Goal: Task Accomplishment & Management: Manage account settings

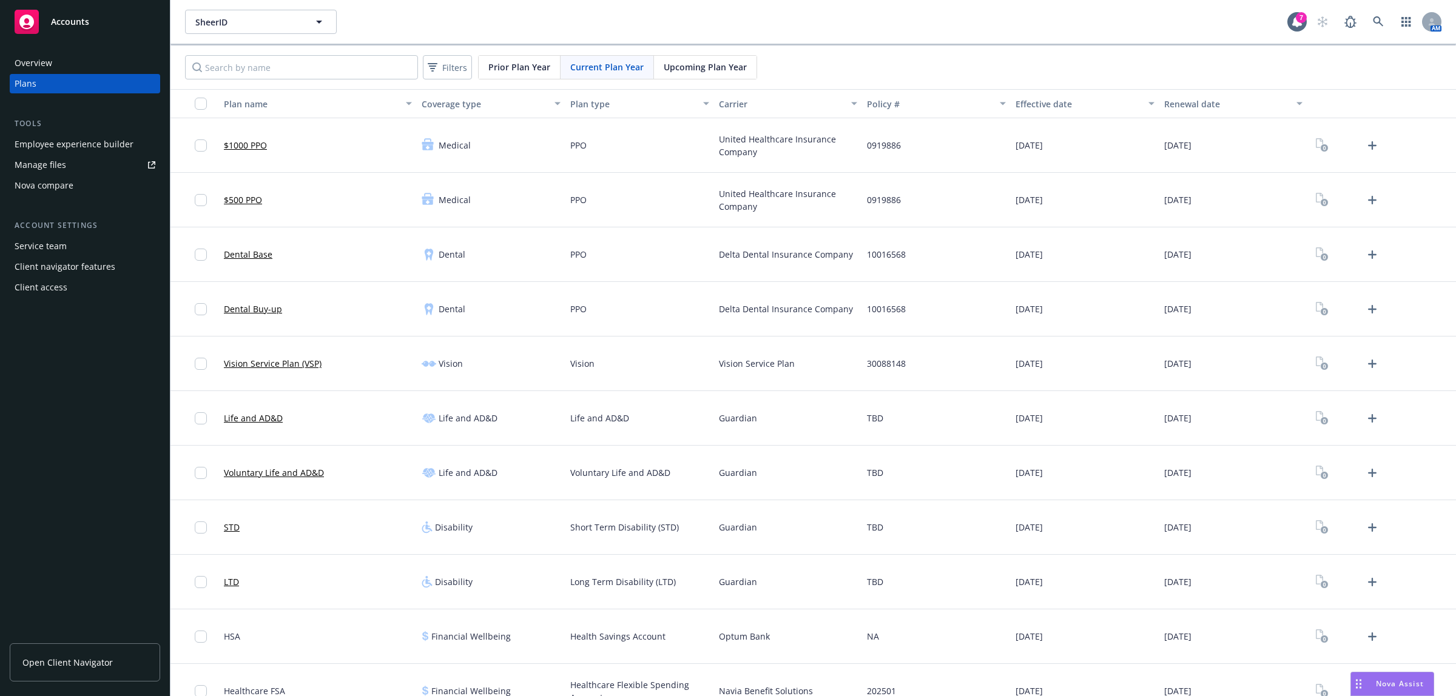
scroll to position [819, 0]
click at [286, 6] on div "SheerID 7 AM" at bounding box center [812, 22] width 1285 height 44
click at [292, 18] on span "SheerID" at bounding box center [247, 22] width 105 height 13
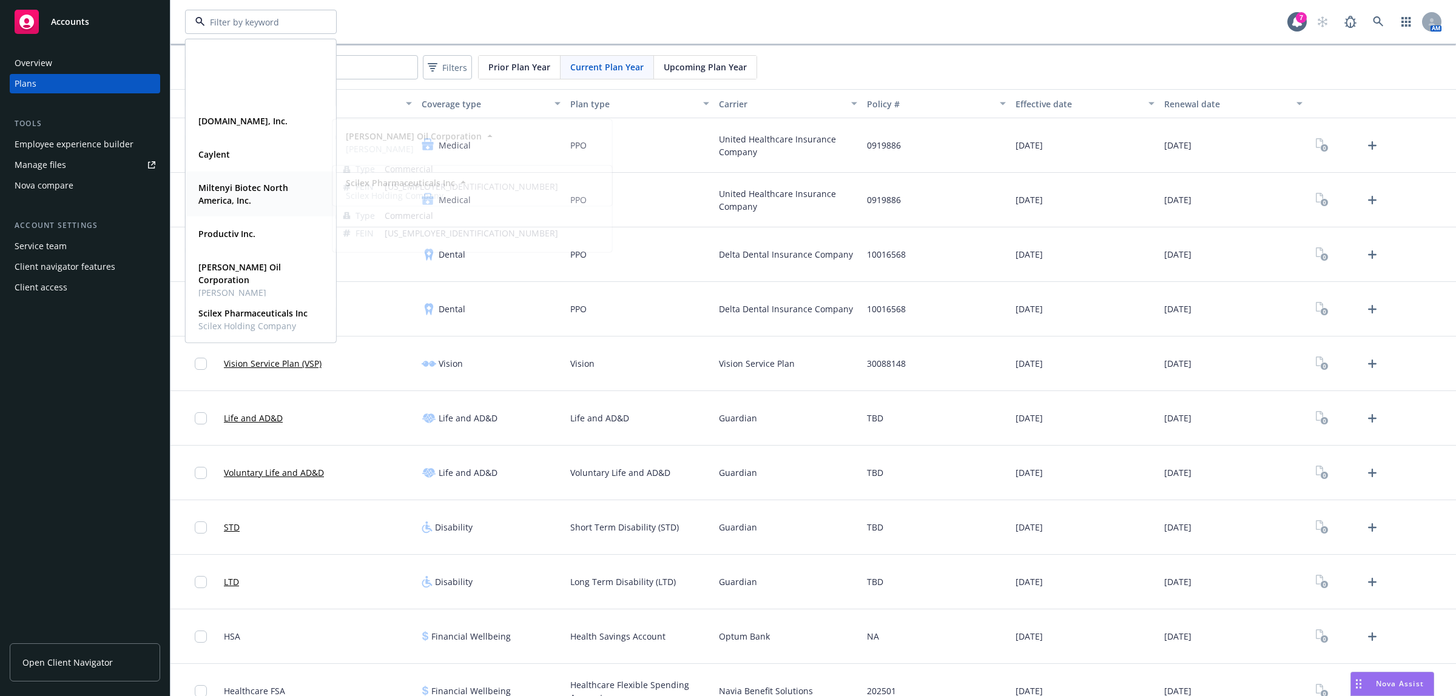
scroll to position [0, 0]
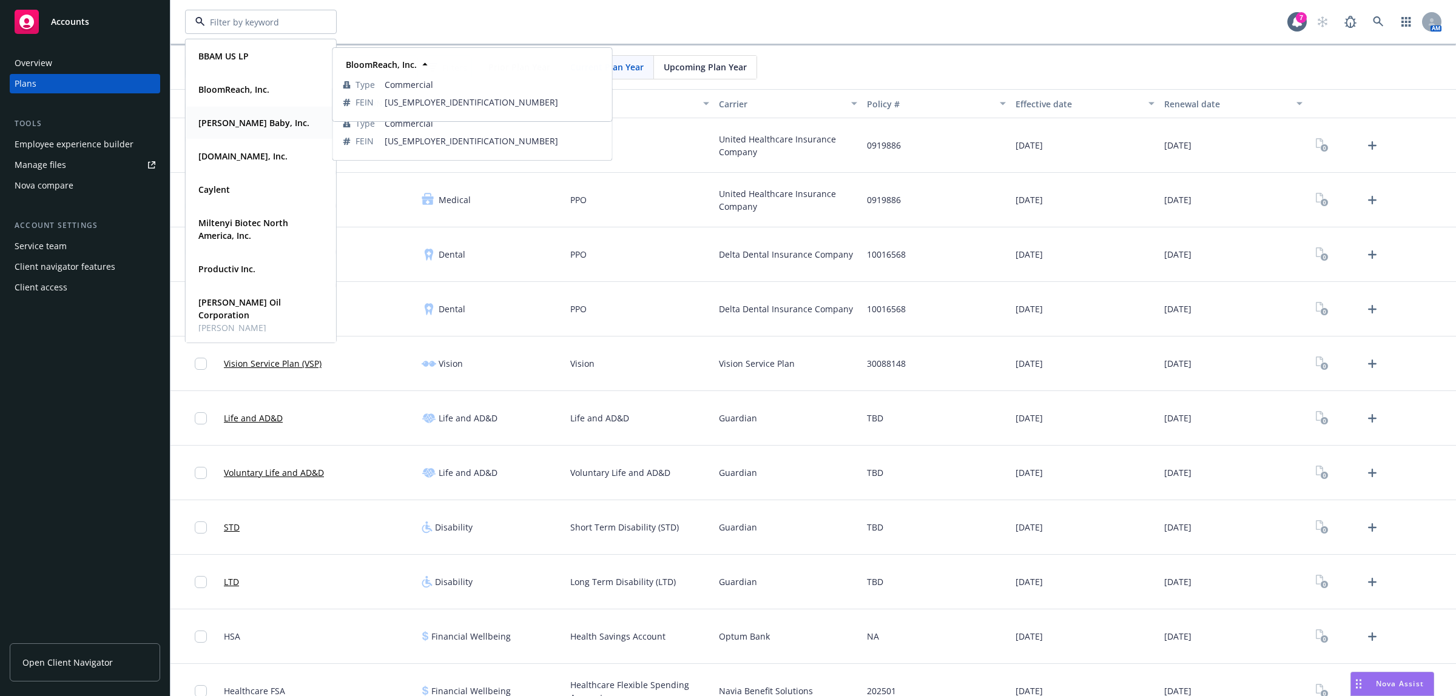
click at [232, 125] on strong "Bobbie Baby, Inc." at bounding box center [253, 123] width 111 height 12
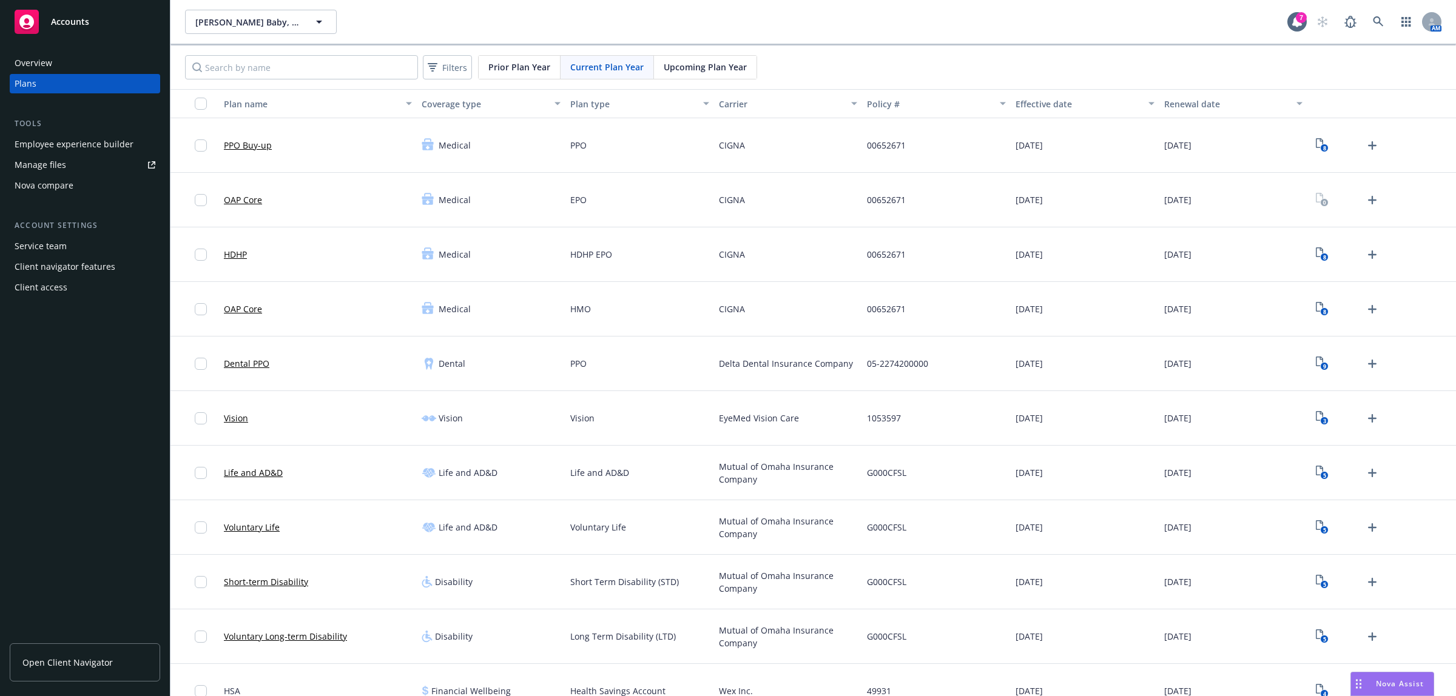
click at [82, 146] on div "Employee experience builder" at bounding box center [74, 144] width 119 height 19
click at [1397, 683] on span "Nova Assist" at bounding box center [1400, 684] width 48 height 10
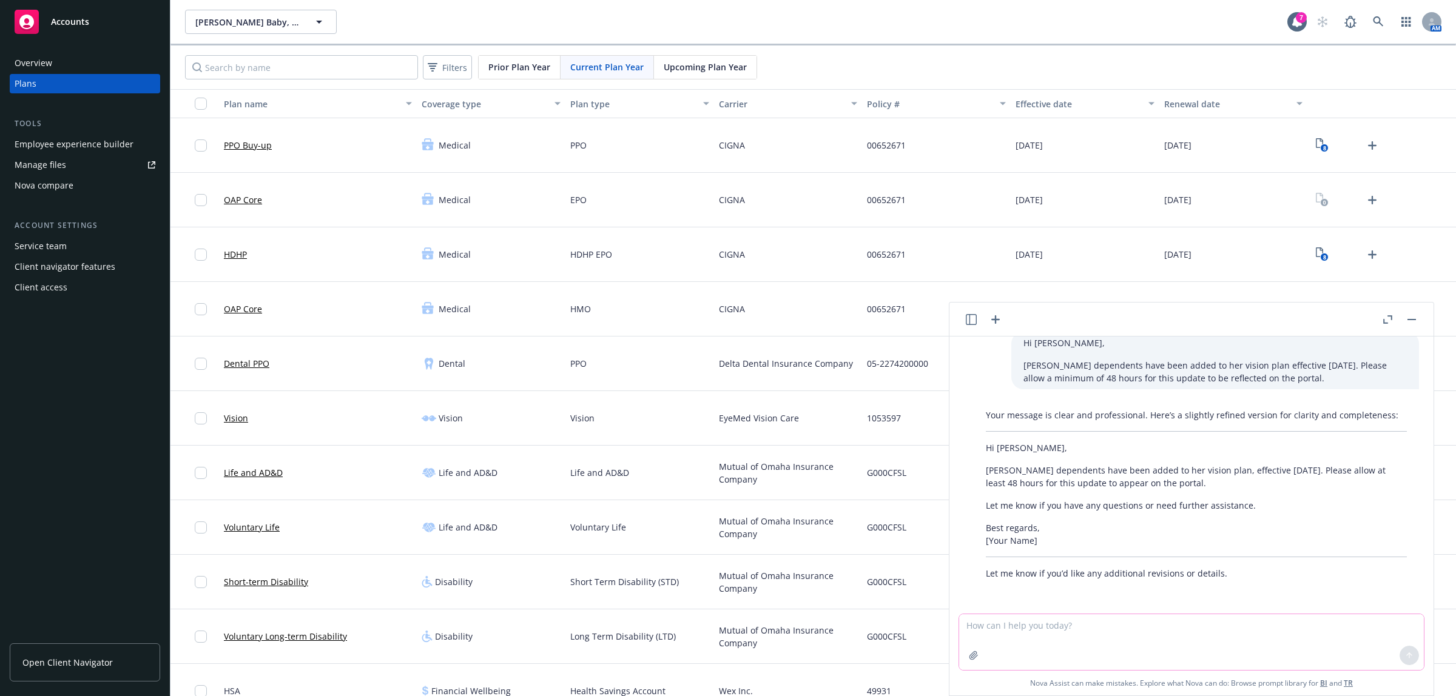
click at [980, 656] on button "button" at bounding box center [973, 655] width 19 height 19
click at [1009, 541] on textarea at bounding box center [1191, 561] width 465 height 56
type textarea "P"
click at [1074, 540] on textarea "Summarize this flyer in consice" at bounding box center [1191, 561] width 465 height 56
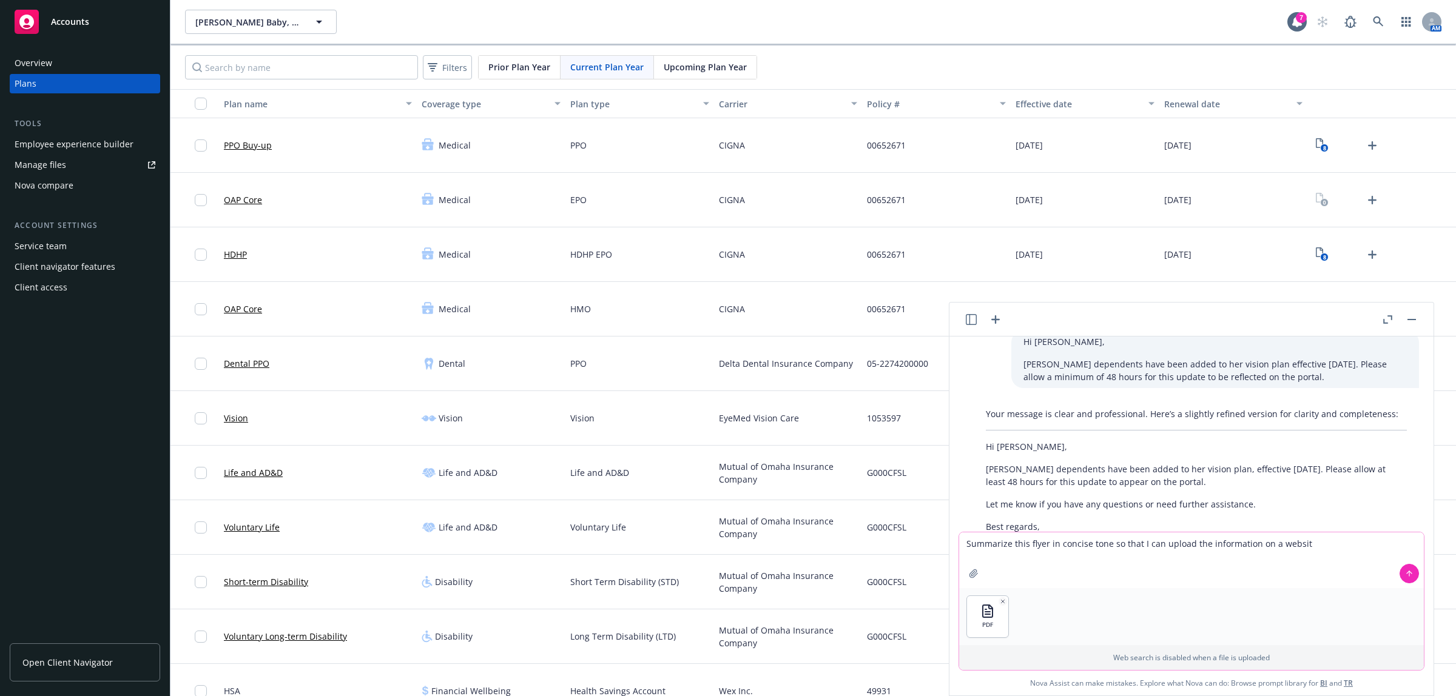
type textarea "Summarize this flyer in concise tone so that I can upload the information on a …"
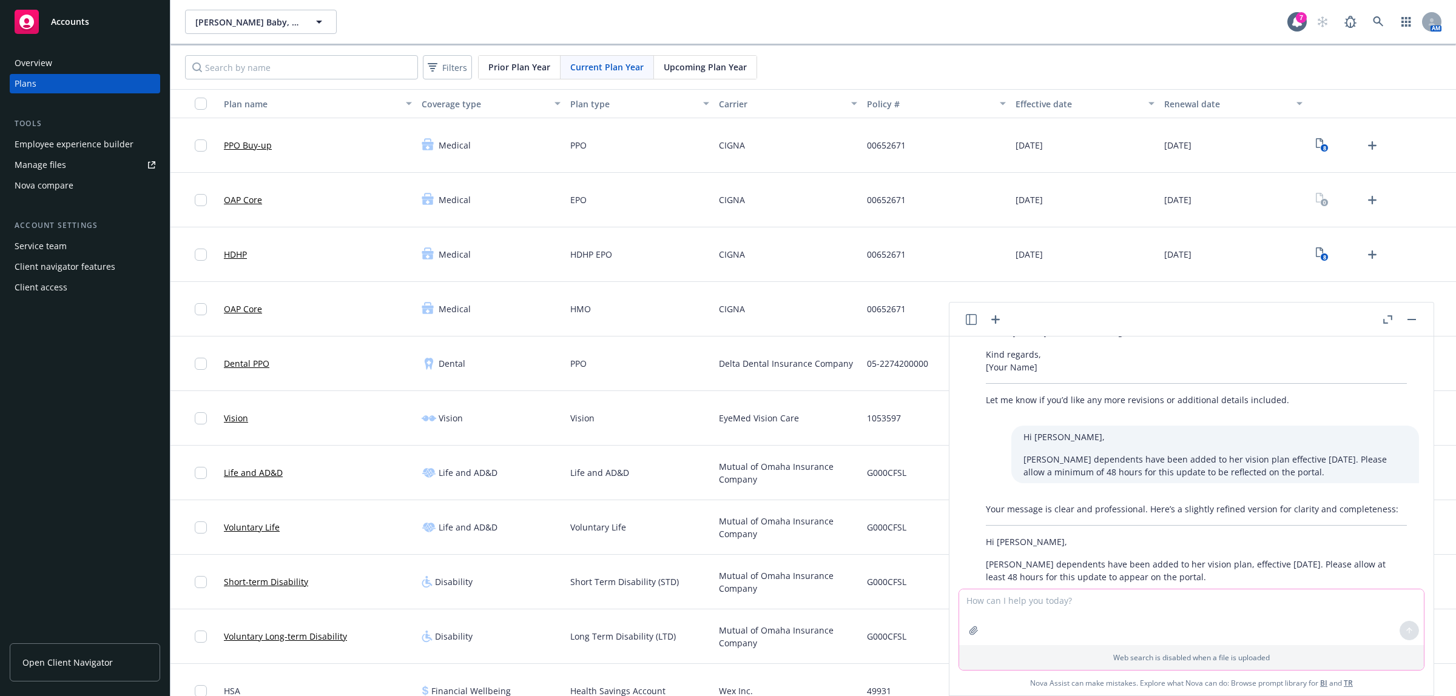
scroll to position [1128, 0]
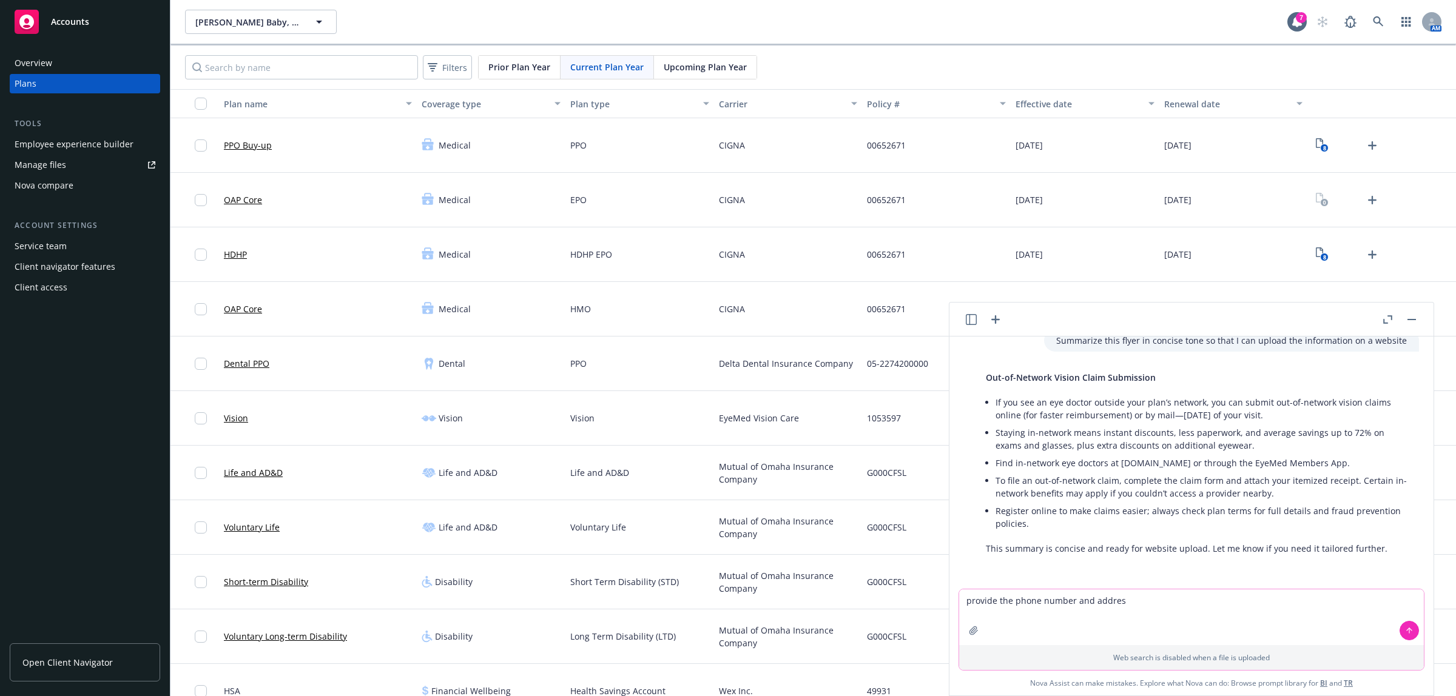
type textarea "provide the phone number and address"
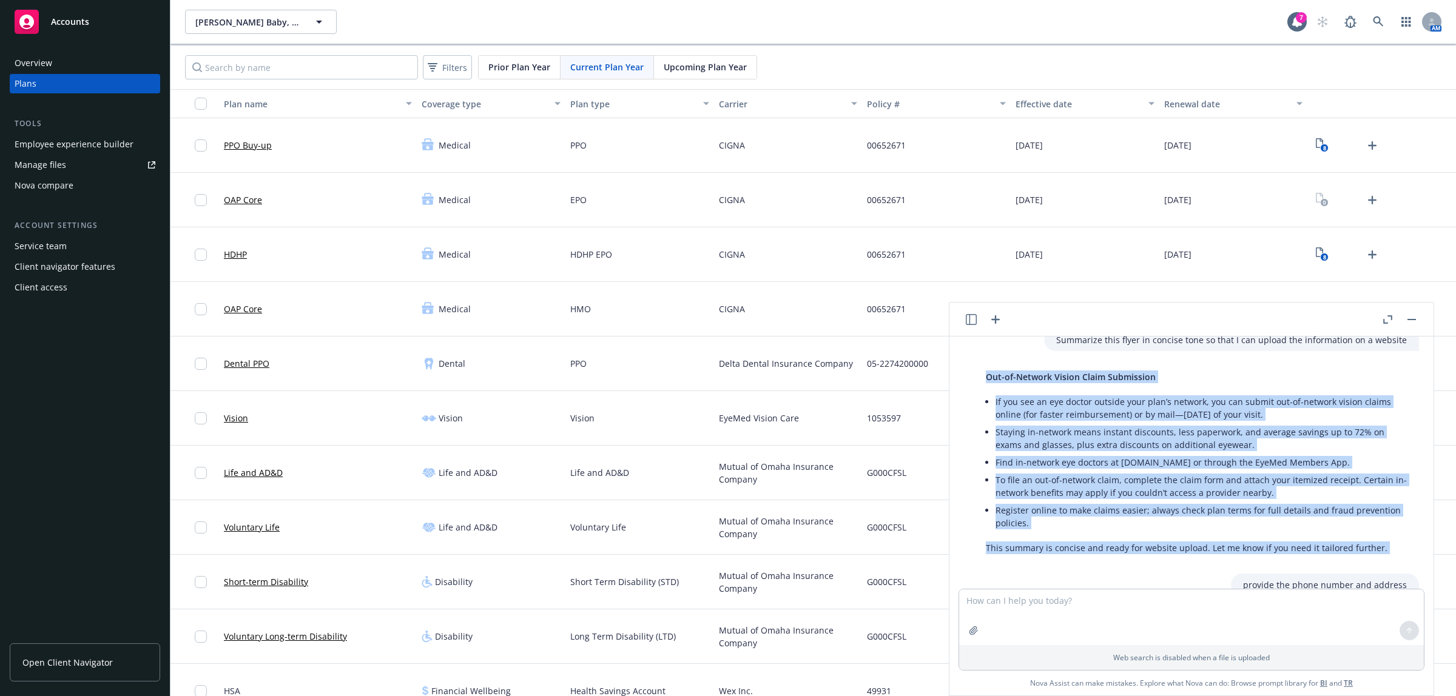
scroll to position [1145, 0]
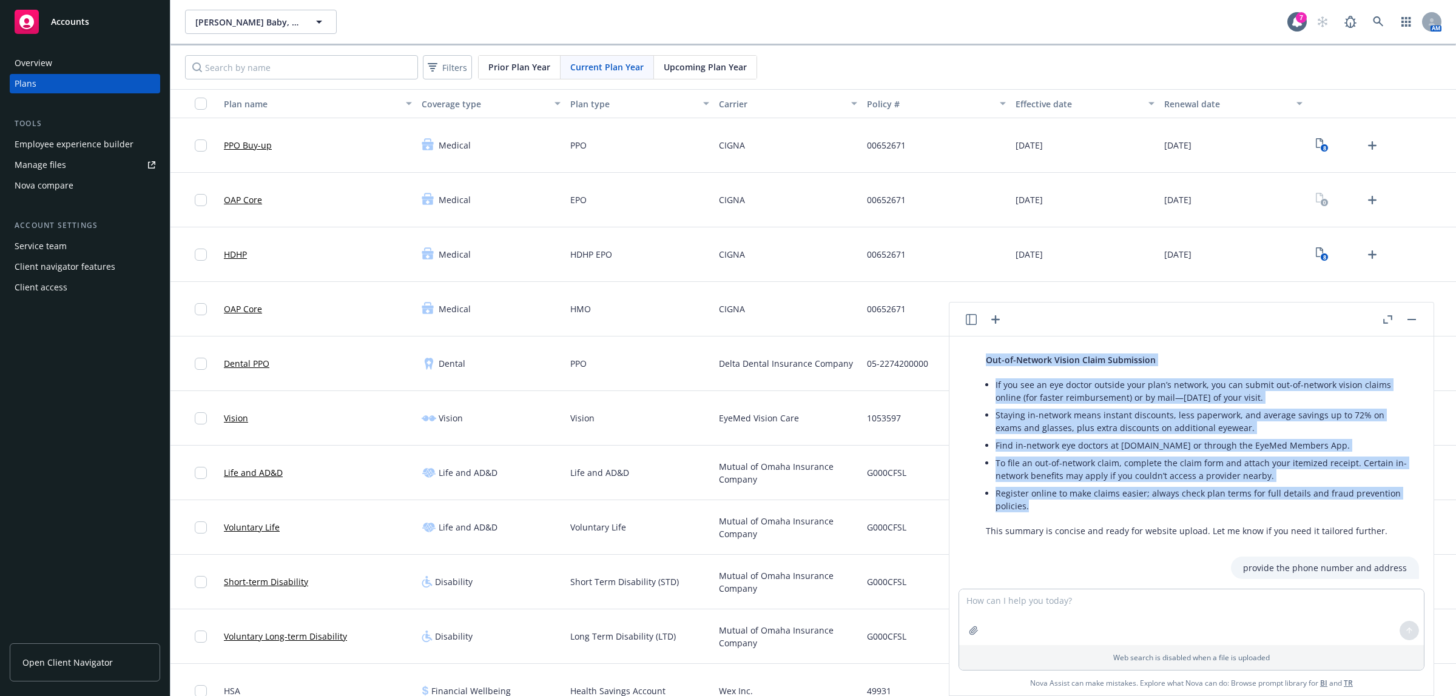
drag, startPoint x: 986, startPoint y: 431, endPoint x: 1136, endPoint y: 501, distance: 165.3
click at [1136, 501] on div "Out-of-Network Vision Claim Submission If you see an eye doctor outside your pl…" at bounding box center [1196, 446] width 445 height 194
copy div "Out-of-Network Vision Claim Submission If you see an eye doctor outside your pl…"
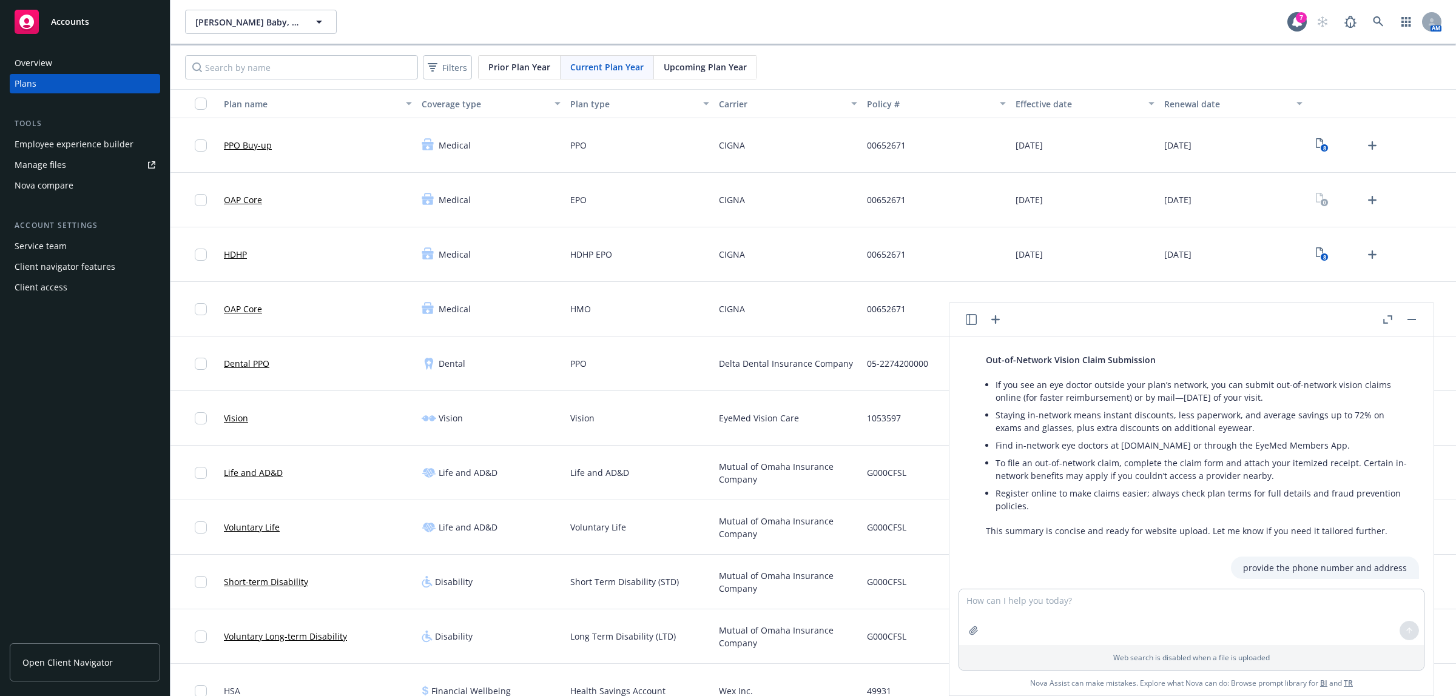
click at [52, 388] on div "Overview Plans Tools Employee experience builder Manage files Nova compare Acco…" at bounding box center [85, 368] width 170 height 658
click at [1415, 314] on button "button" at bounding box center [1411, 319] width 15 height 15
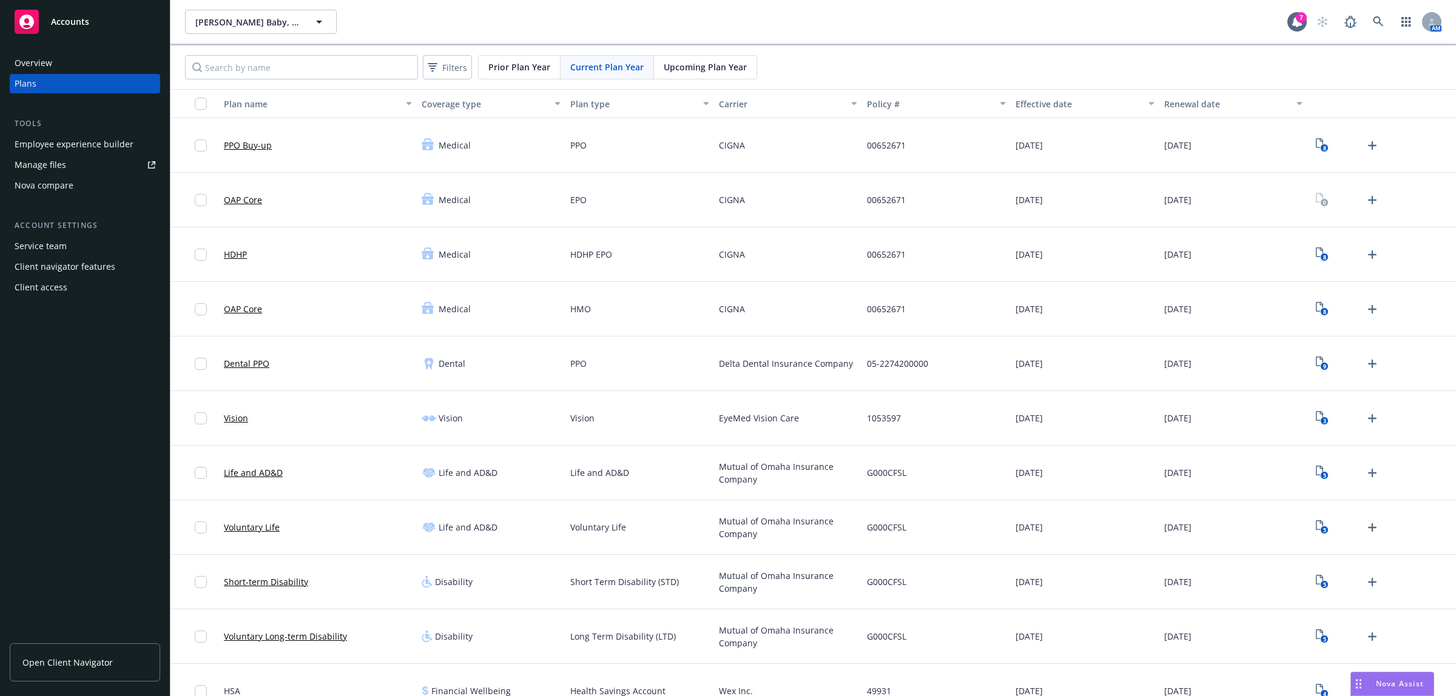
scroll to position [1276, 0]
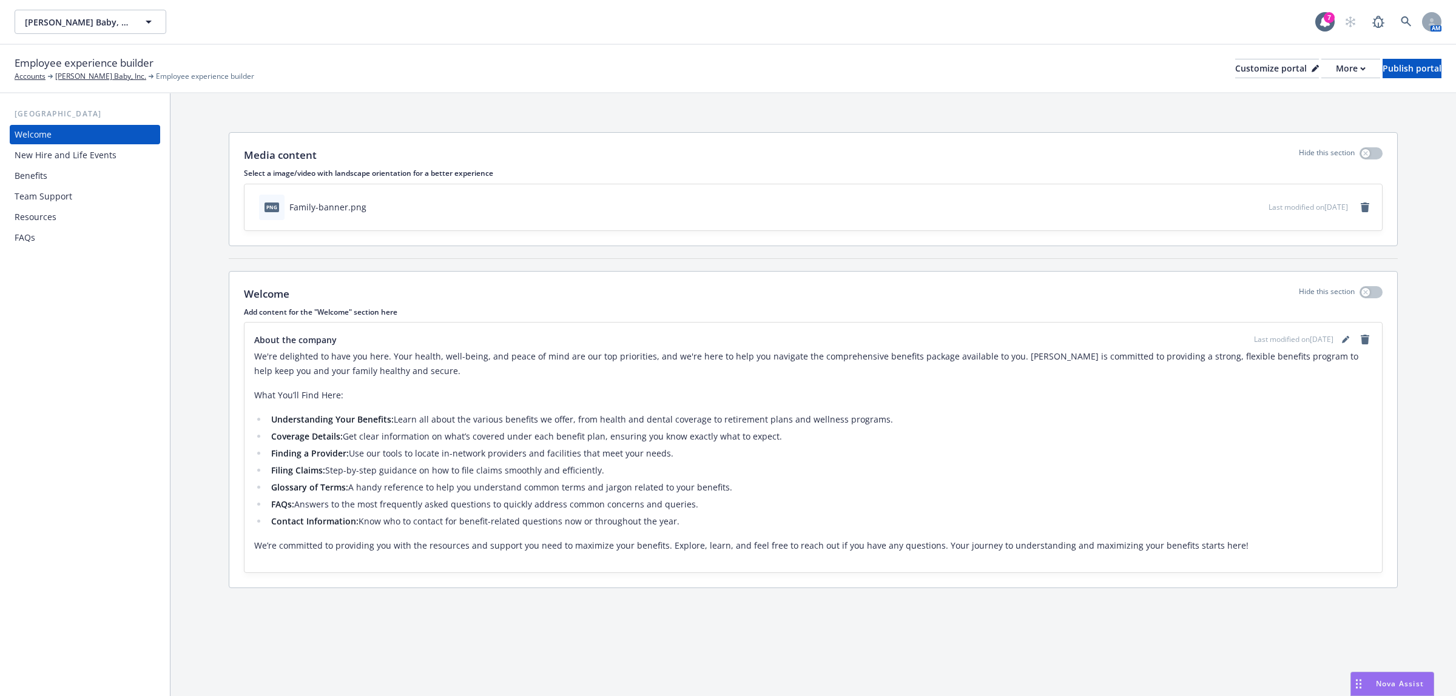
click at [76, 179] on div "Benefits" at bounding box center [85, 175] width 141 height 19
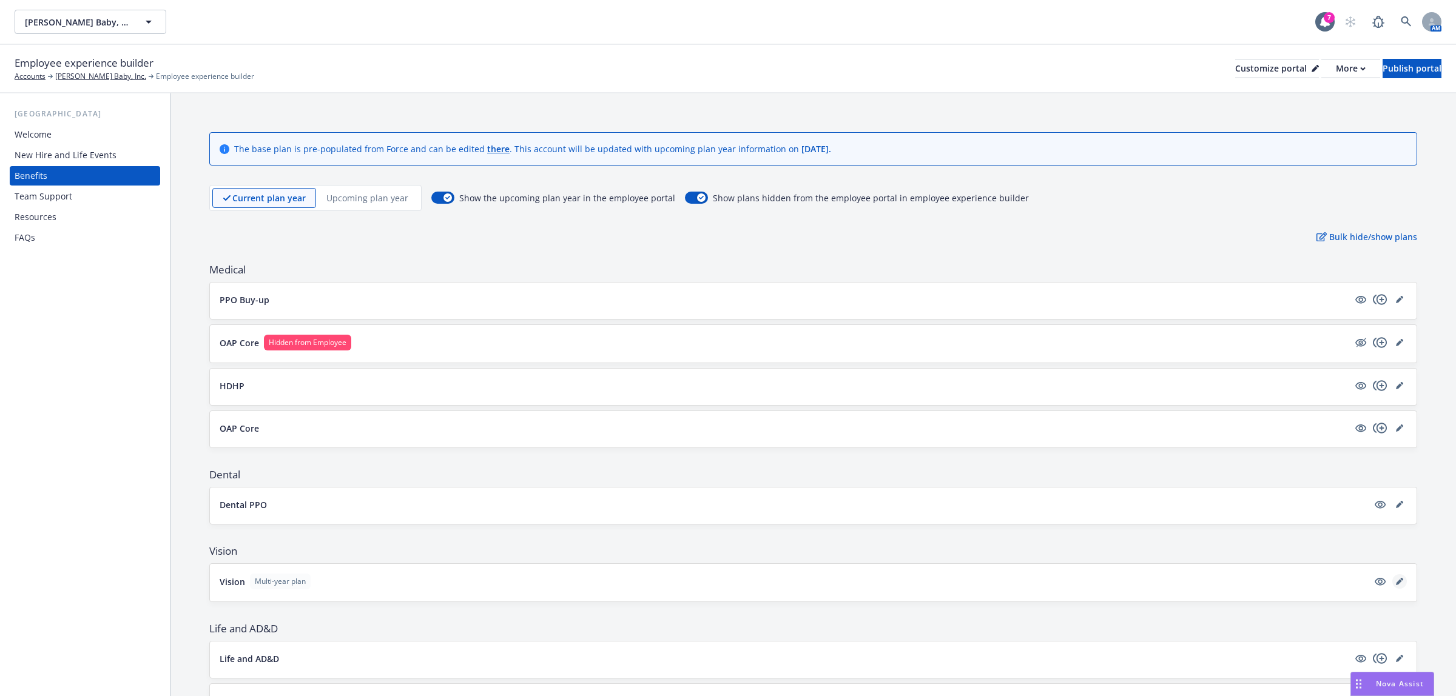
click at [1396, 581] on icon "editPencil" at bounding box center [1399, 581] width 7 height 7
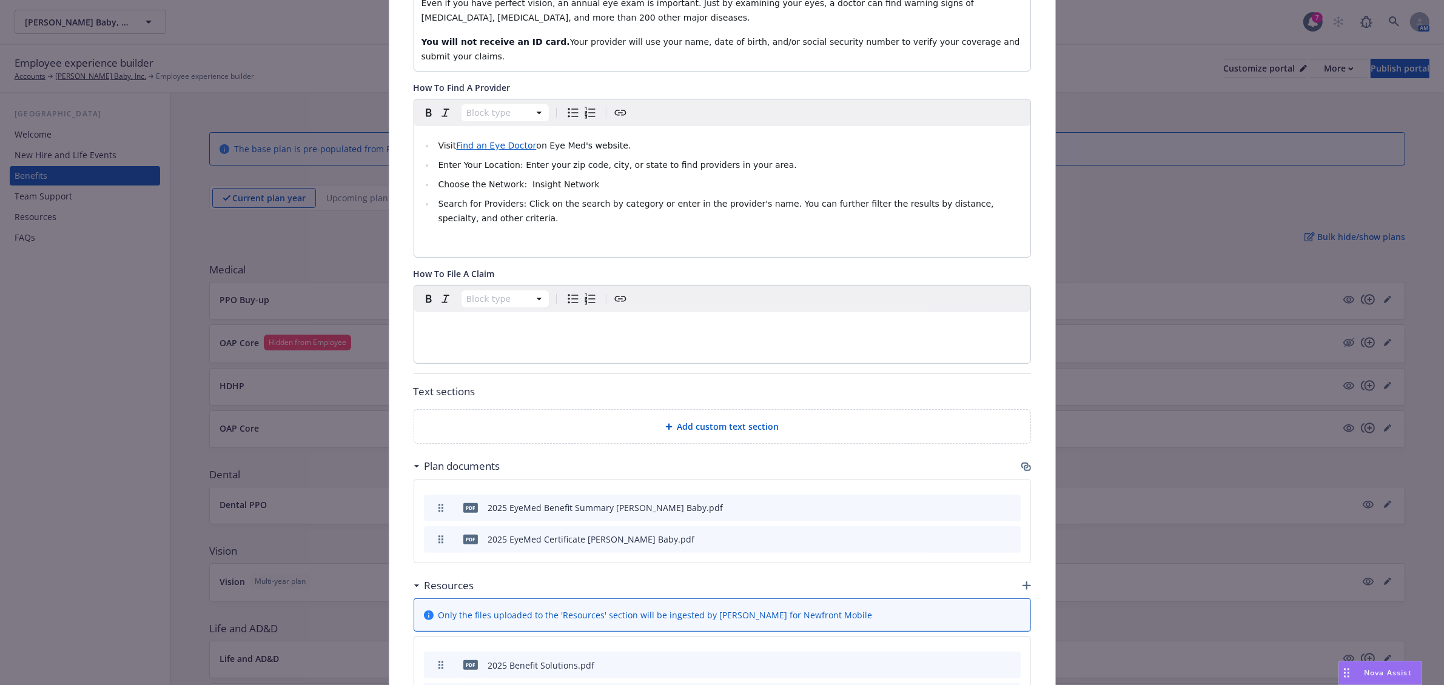
scroll to position [404, 0]
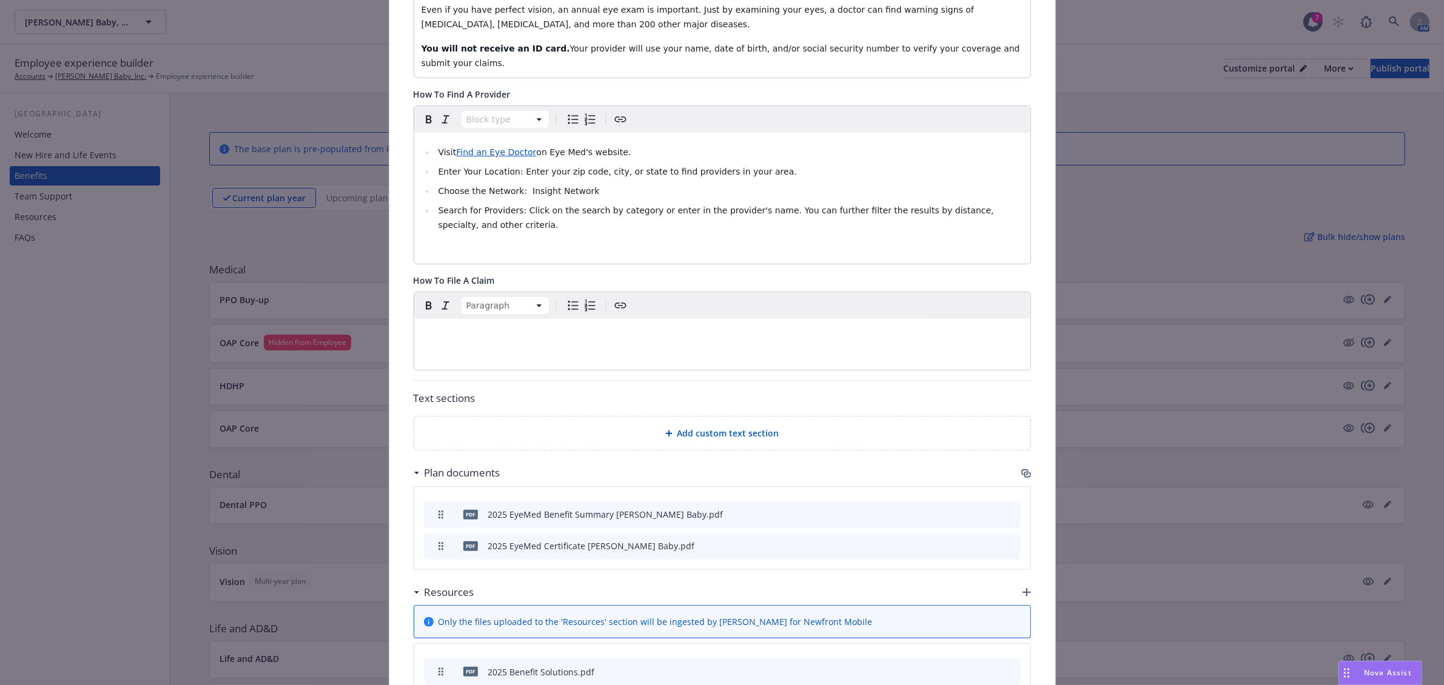
click at [761, 326] on p "editable markdown" at bounding box center [723, 333] width 602 height 15
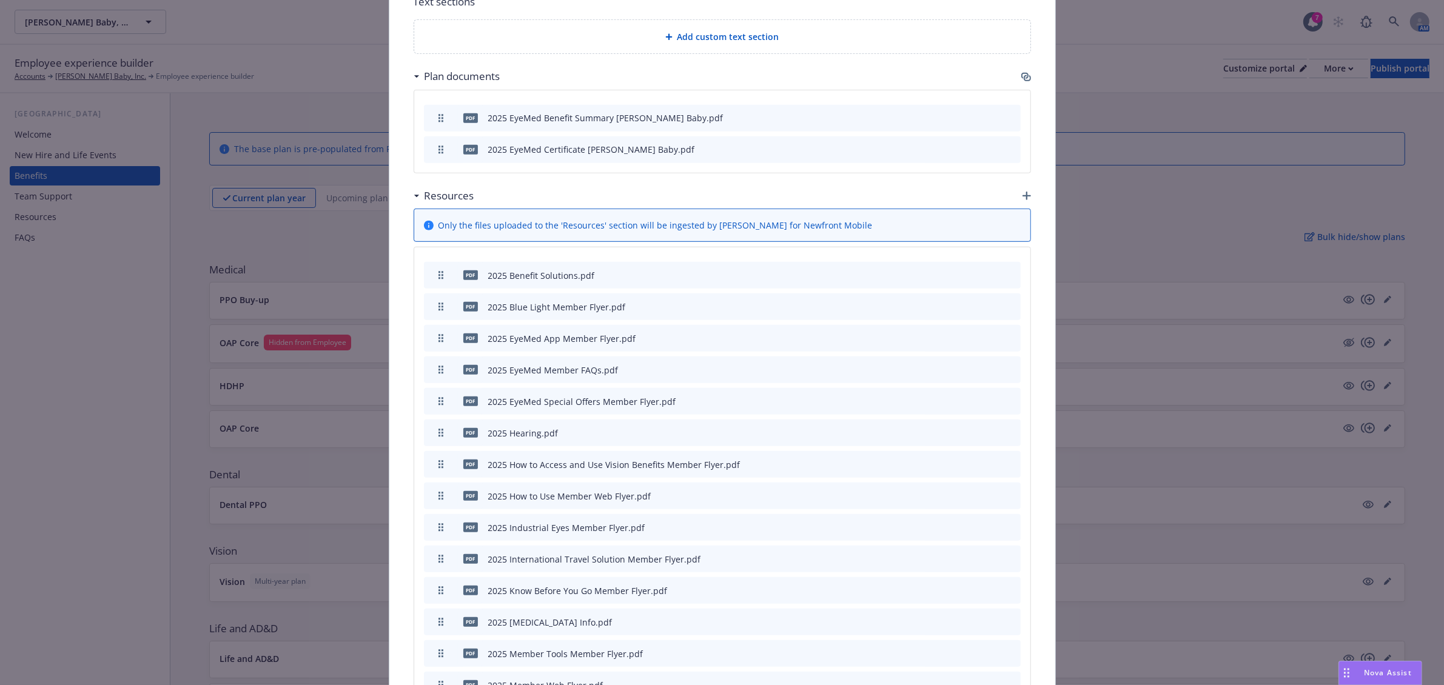
scroll to position [574, 0]
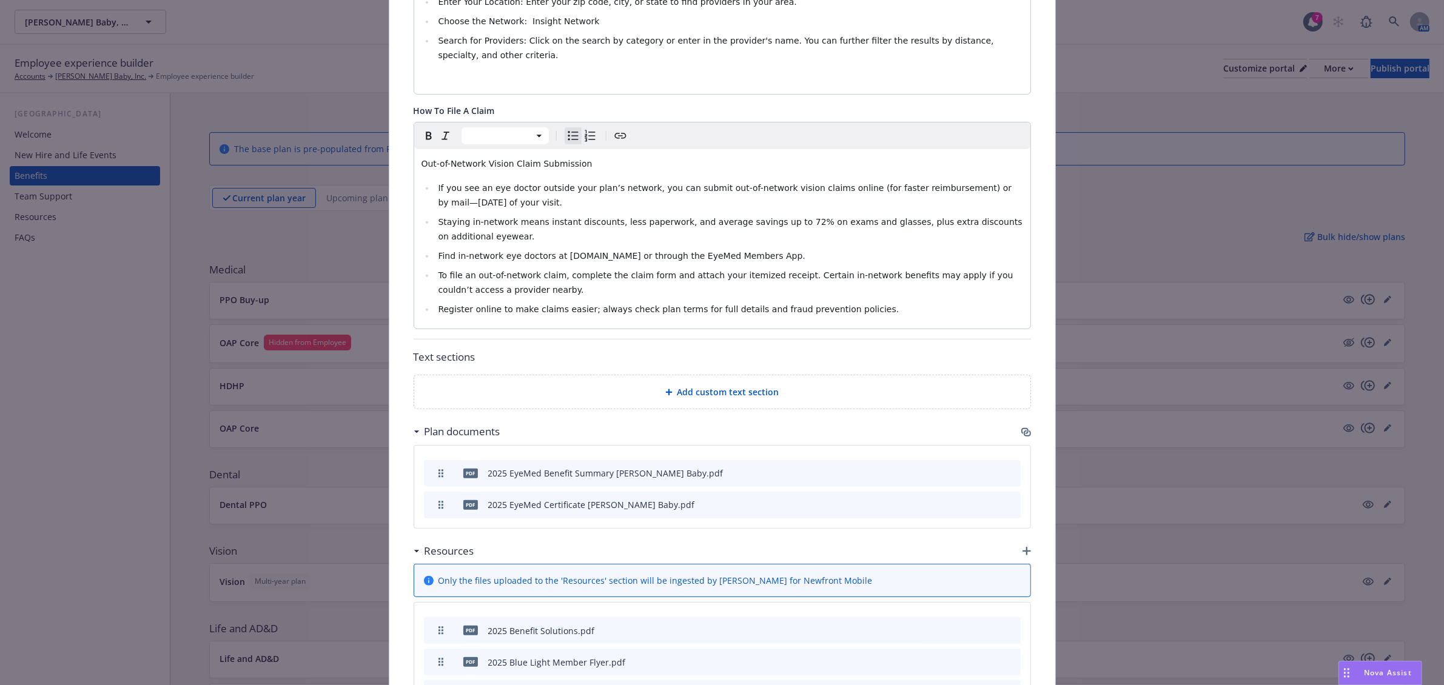
click at [1023, 539] on div "Resources" at bounding box center [723, 551] width 618 height 25
click at [1023, 547] on icon "button" at bounding box center [1027, 551] width 8 height 8
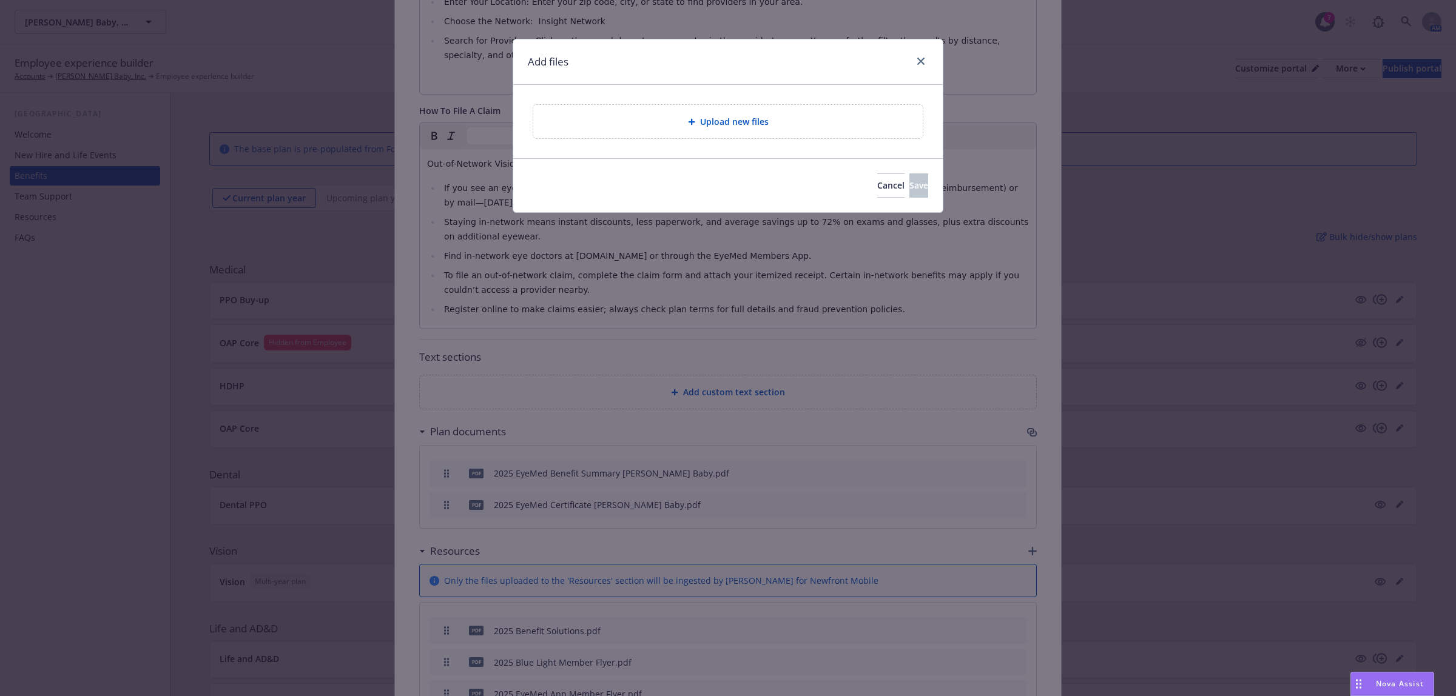
click at [719, 115] on span "Upload new files" at bounding box center [734, 121] width 69 height 13
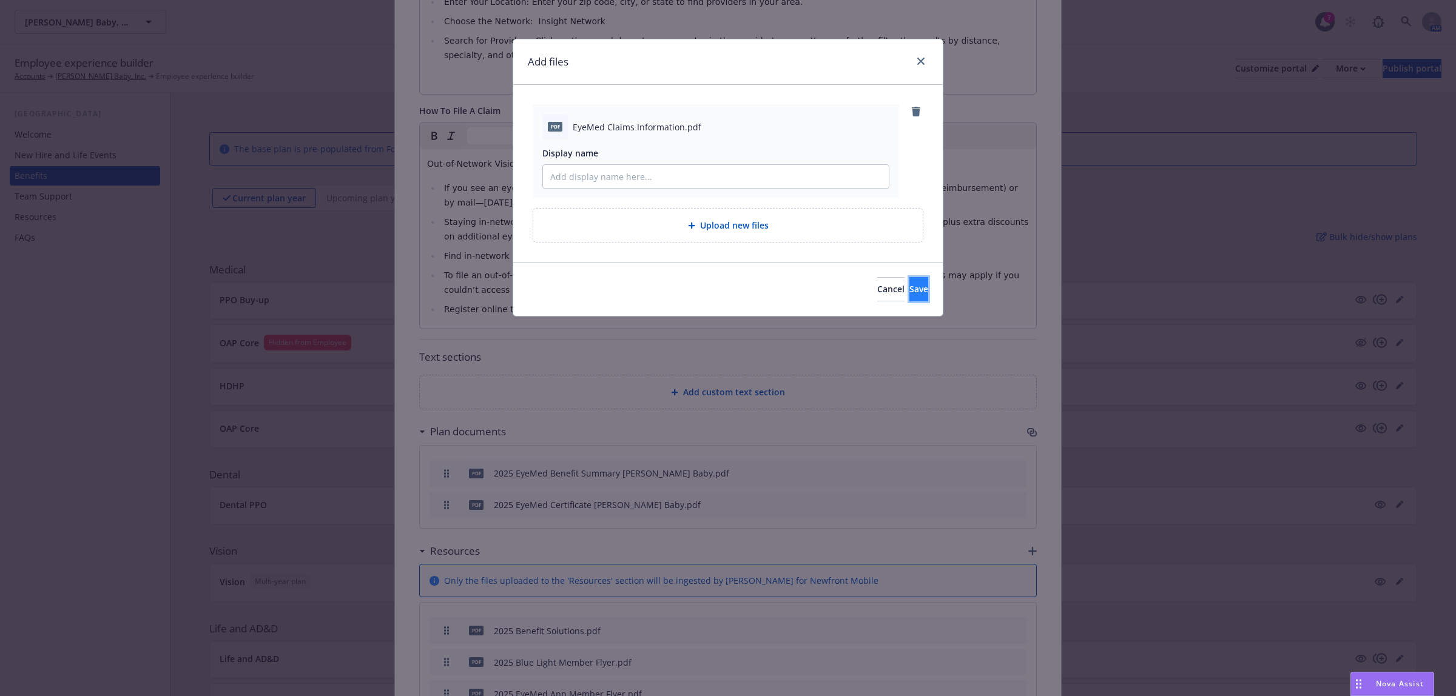
click at [909, 295] on button "Save" at bounding box center [918, 289] width 19 height 24
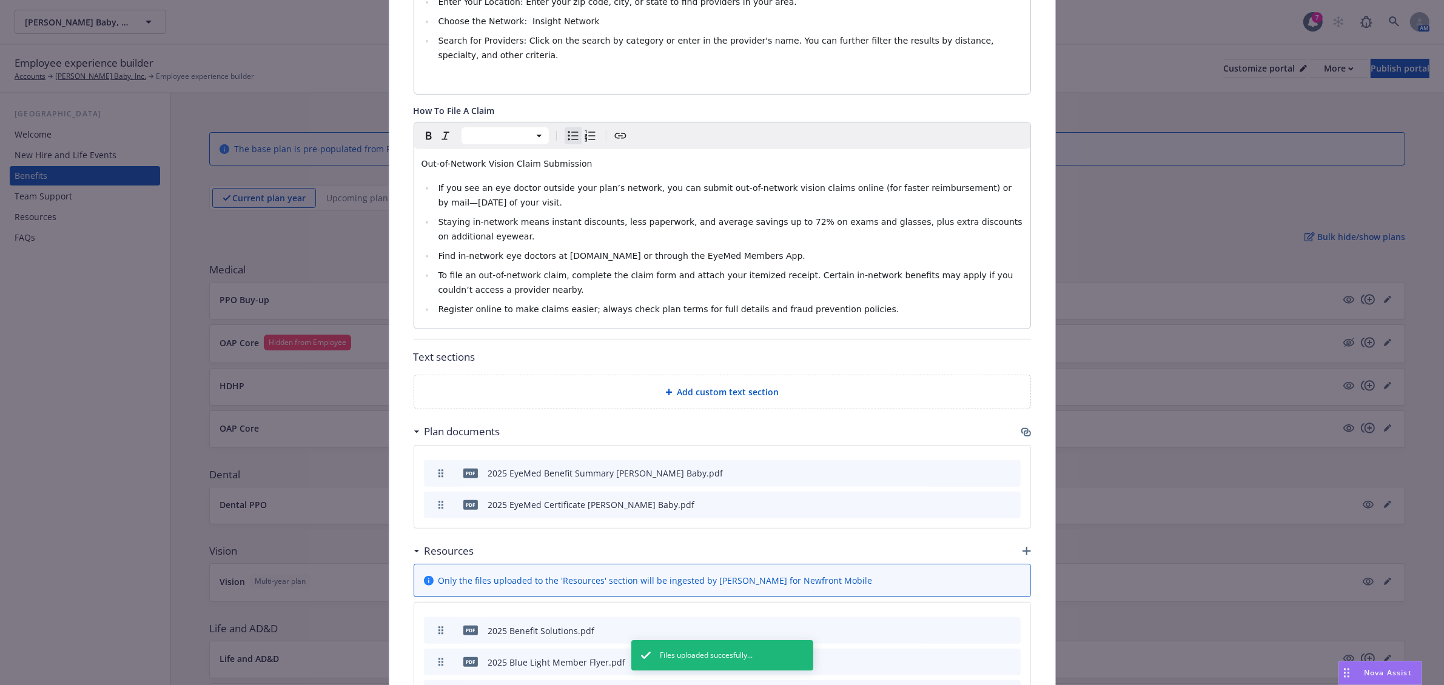
click at [854, 302] on li "Register online to make claims easier; always check plan terms for full details…" at bounding box center [729, 309] width 588 height 15
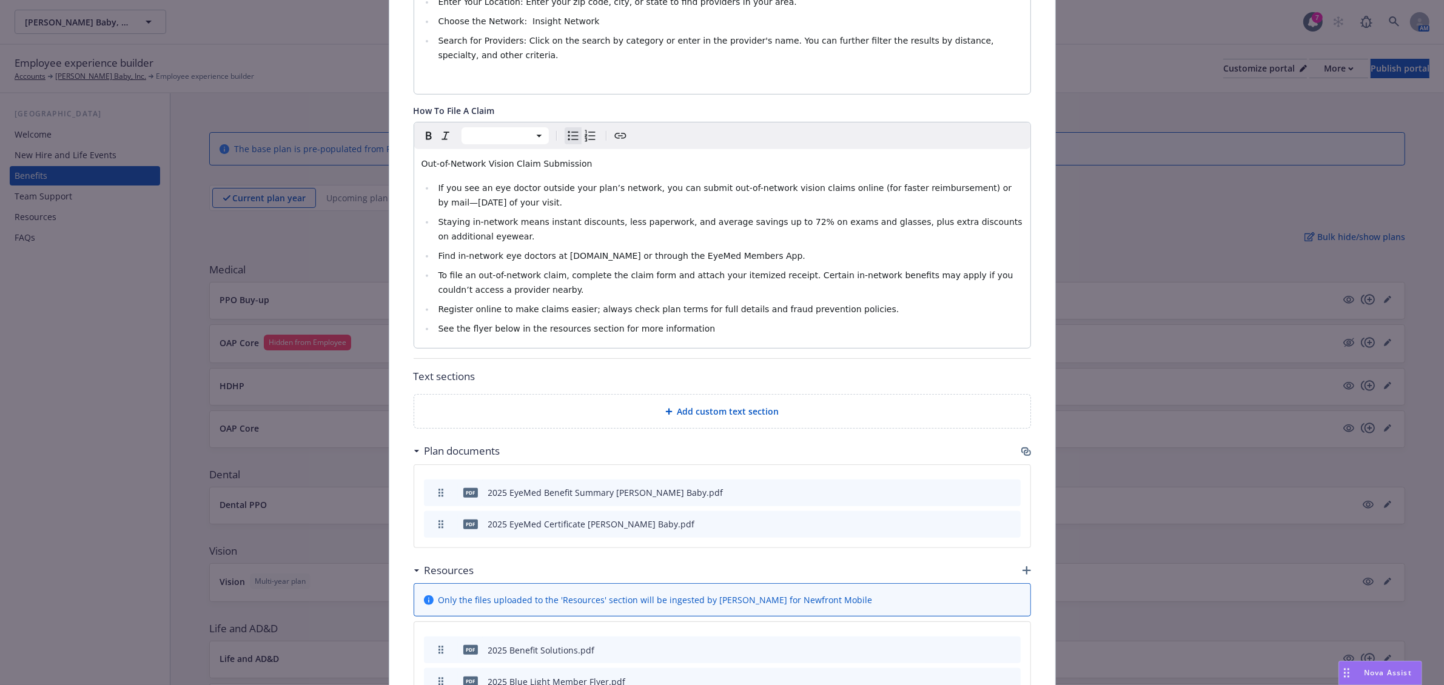
click at [428, 318] on ul "If you see an eye doctor outside your plan’s network, you can submit out-of-net…" at bounding box center [723, 258] width 602 height 155
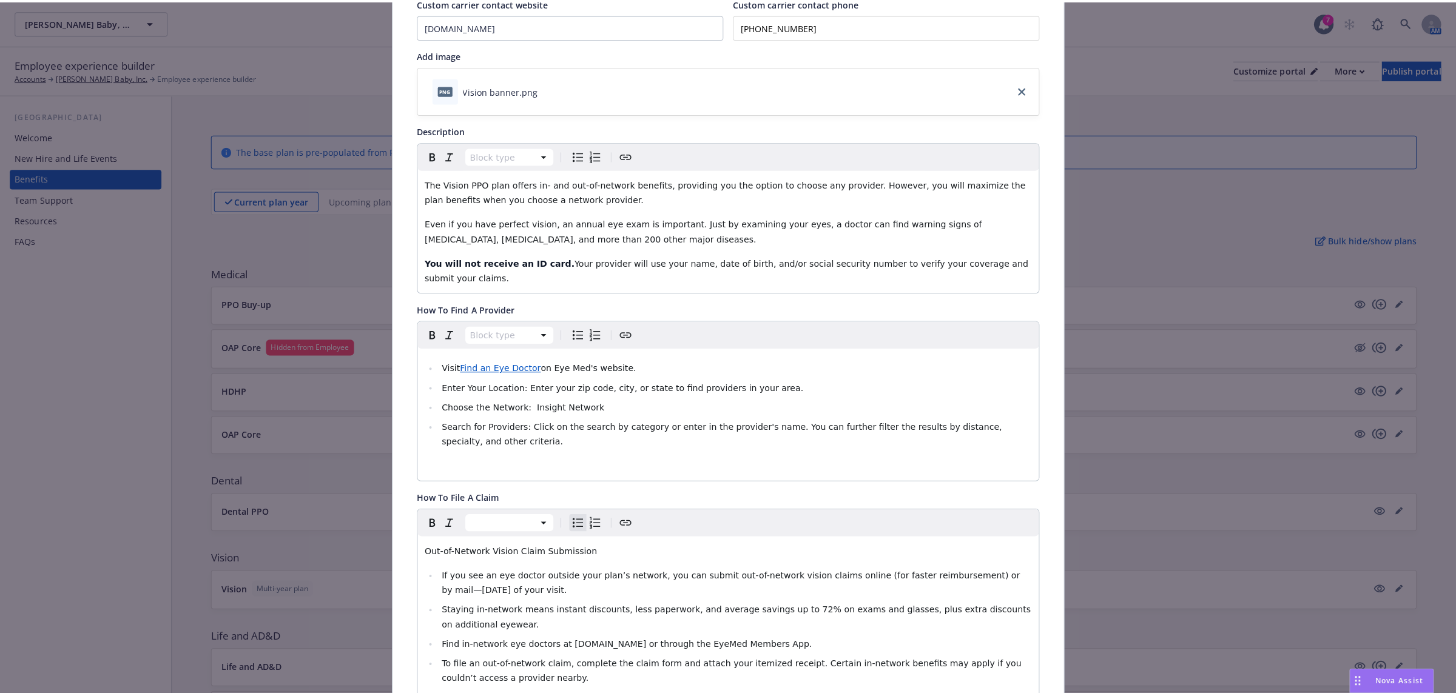
scroll to position [19, 0]
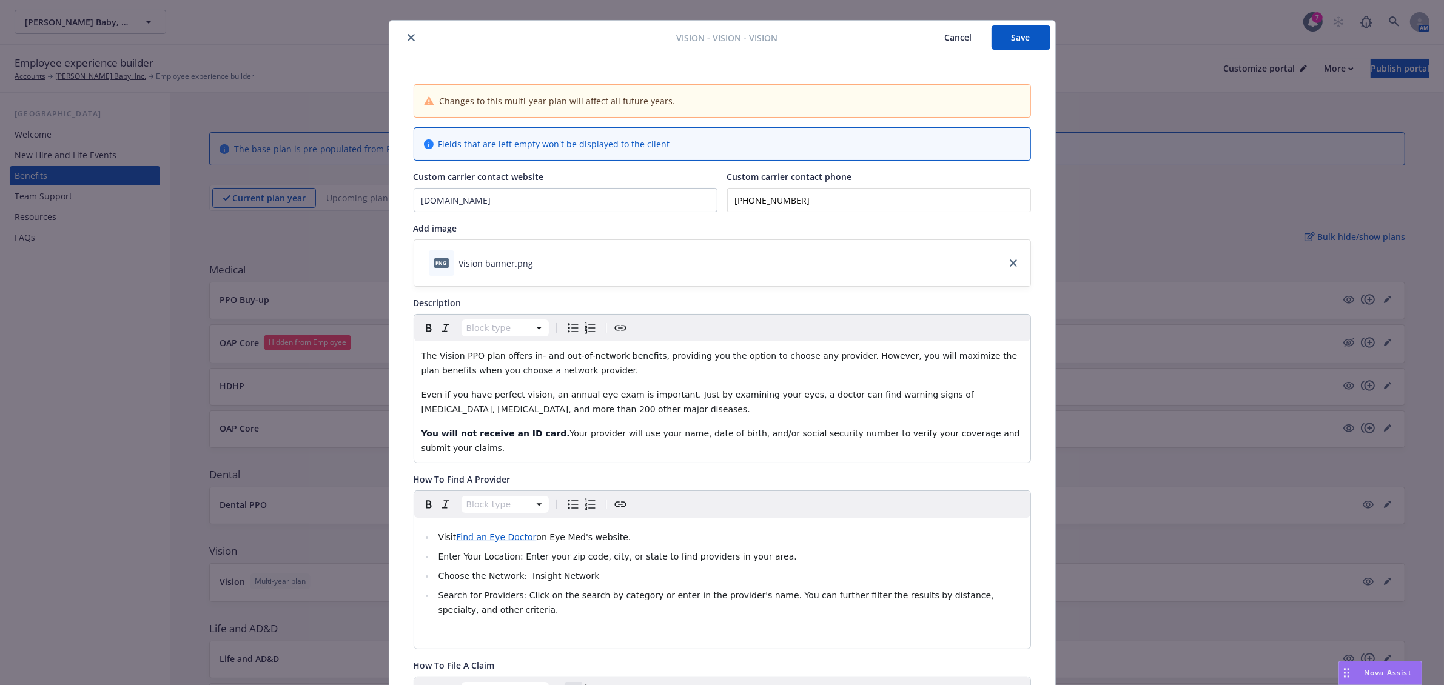
click at [1012, 41] on button "Save" at bounding box center [1021, 37] width 59 height 24
click at [408, 41] on icon "close" at bounding box center [411, 37] width 7 height 7
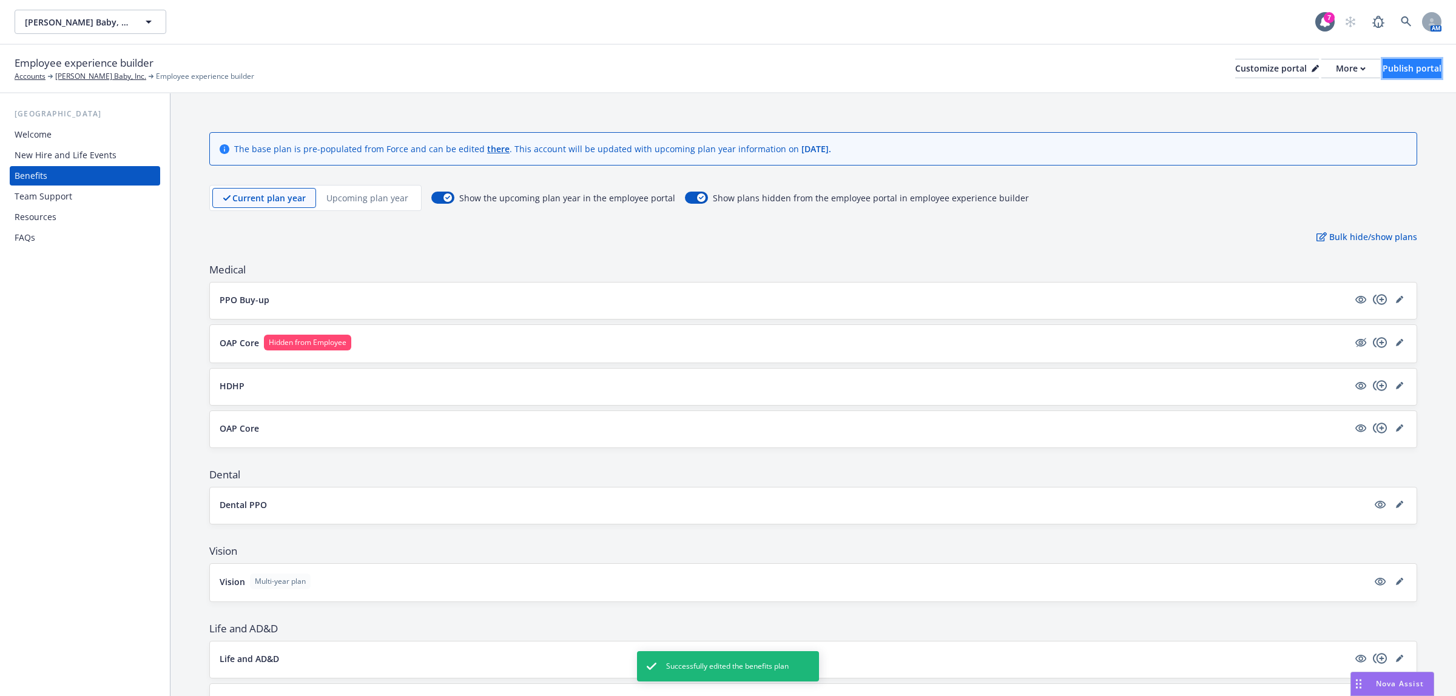
click at [1402, 67] on div "Publish portal" at bounding box center [1411, 68] width 59 height 18
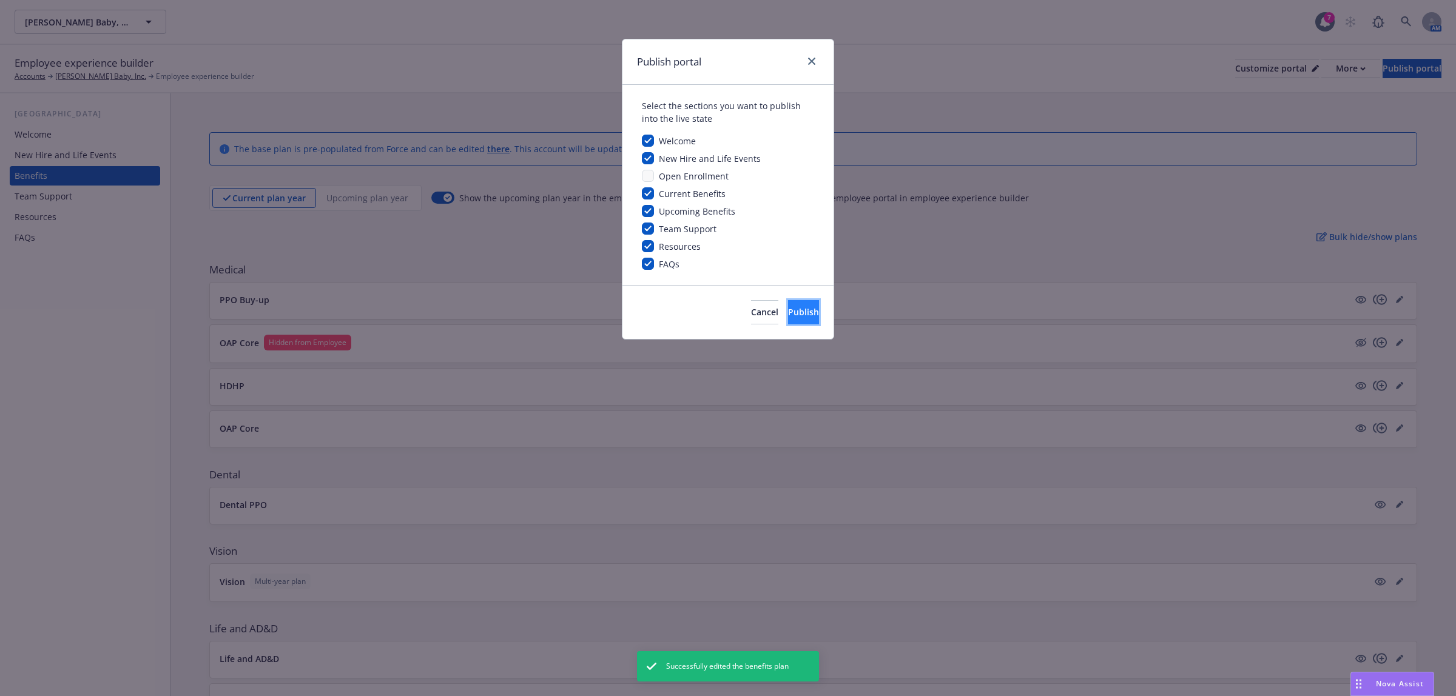
click at [788, 305] on button "Publish" at bounding box center [803, 312] width 31 height 24
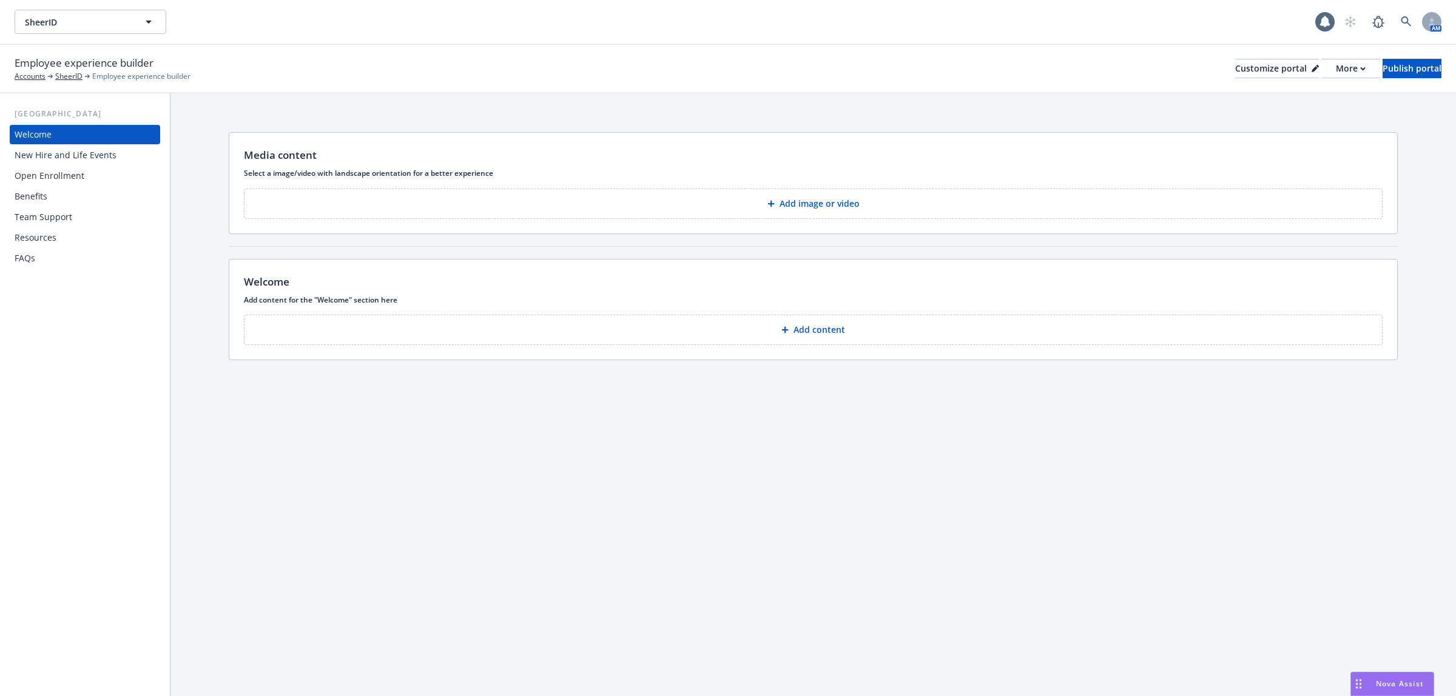
click at [91, 195] on div "Benefits" at bounding box center [85, 196] width 141 height 19
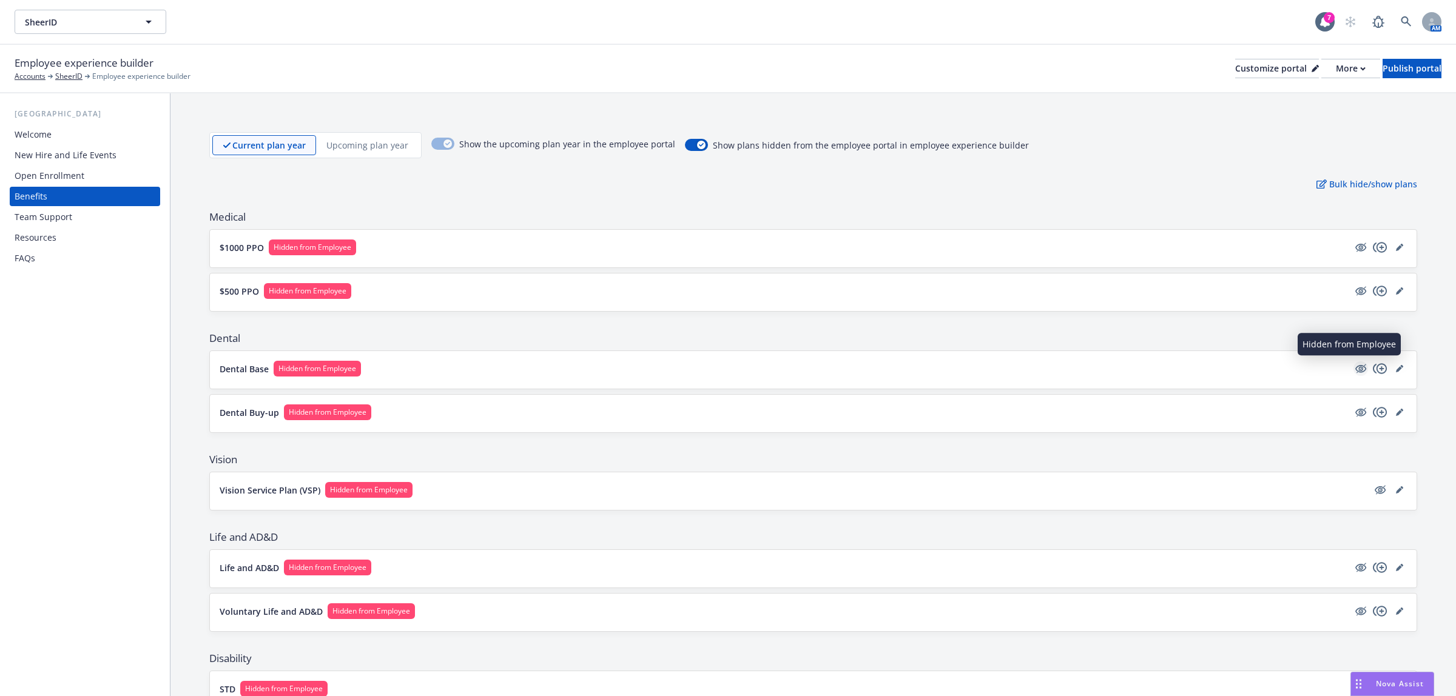
click at [1353, 372] on icon "hidden" at bounding box center [1360, 369] width 15 height 15
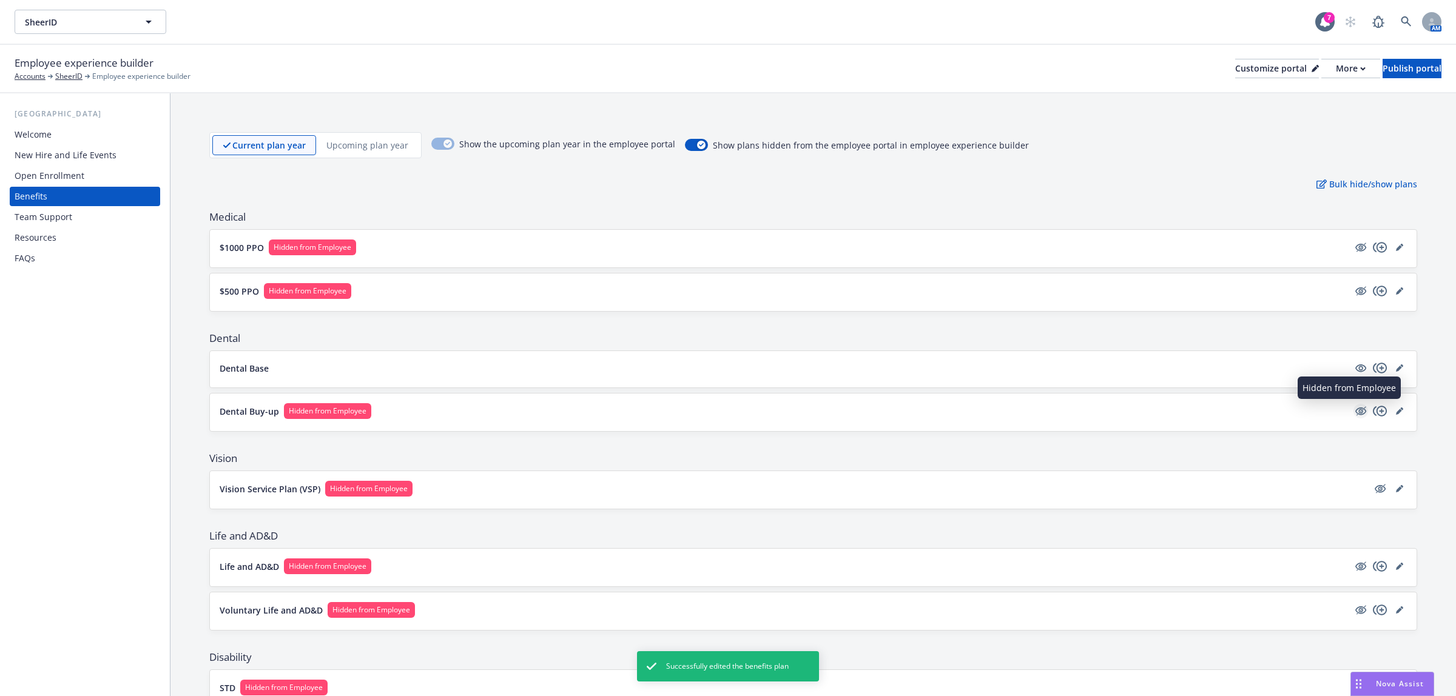
click at [1356, 414] on icon "hidden" at bounding box center [1361, 410] width 10 height 9
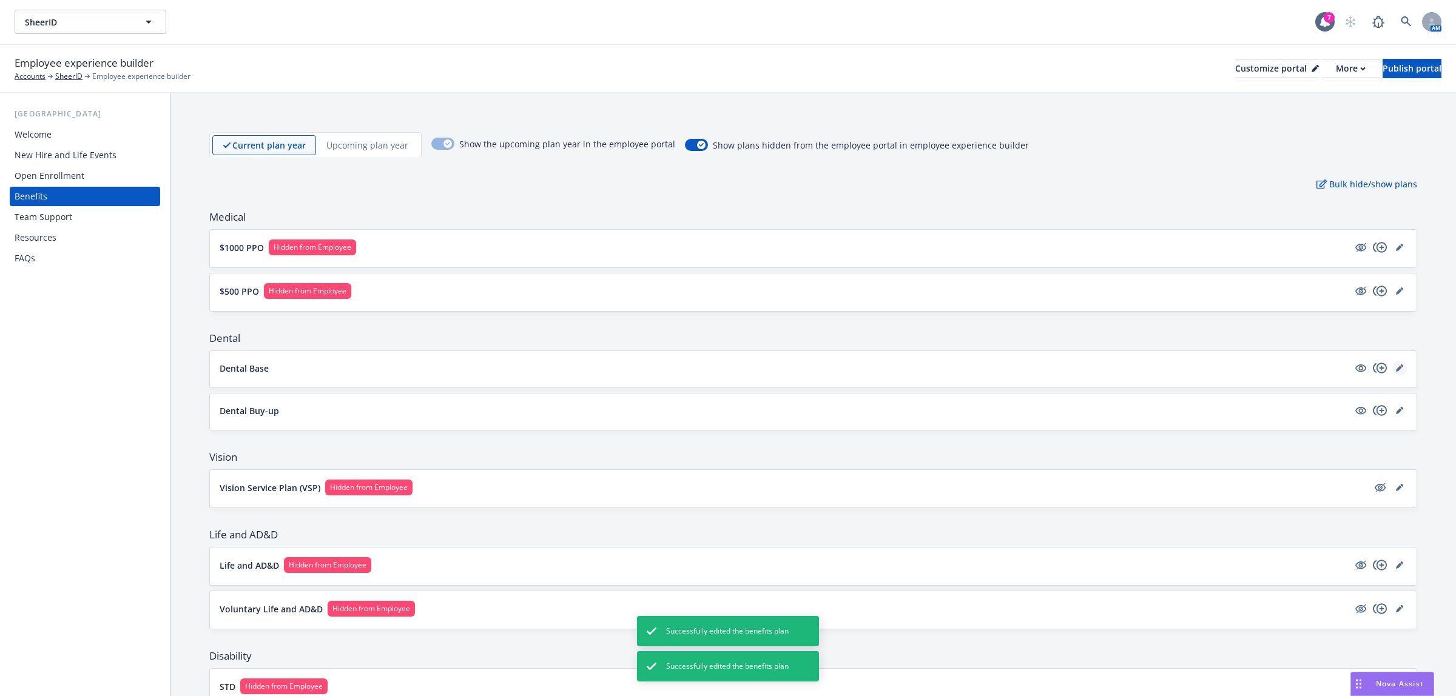
click at [1396, 365] on icon "editPencil" at bounding box center [1399, 368] width 7 height 7
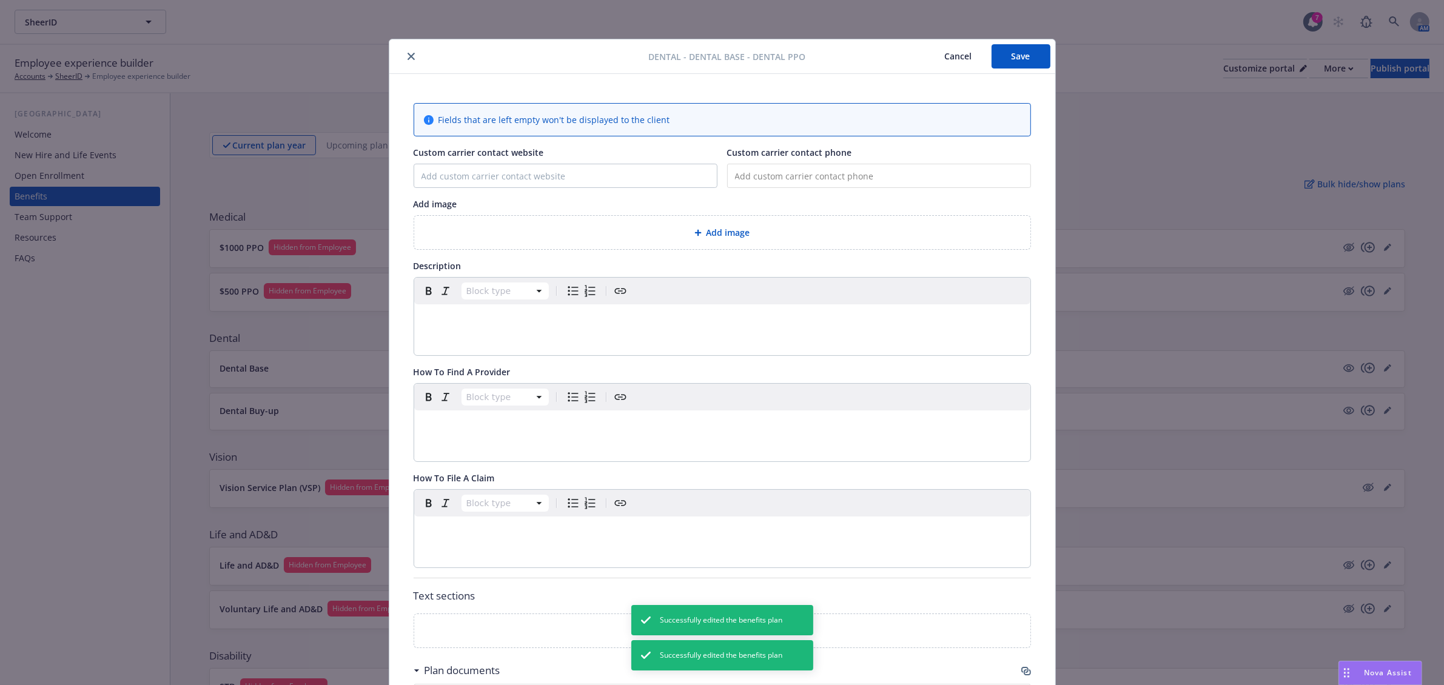
scroll to position [264, 0]
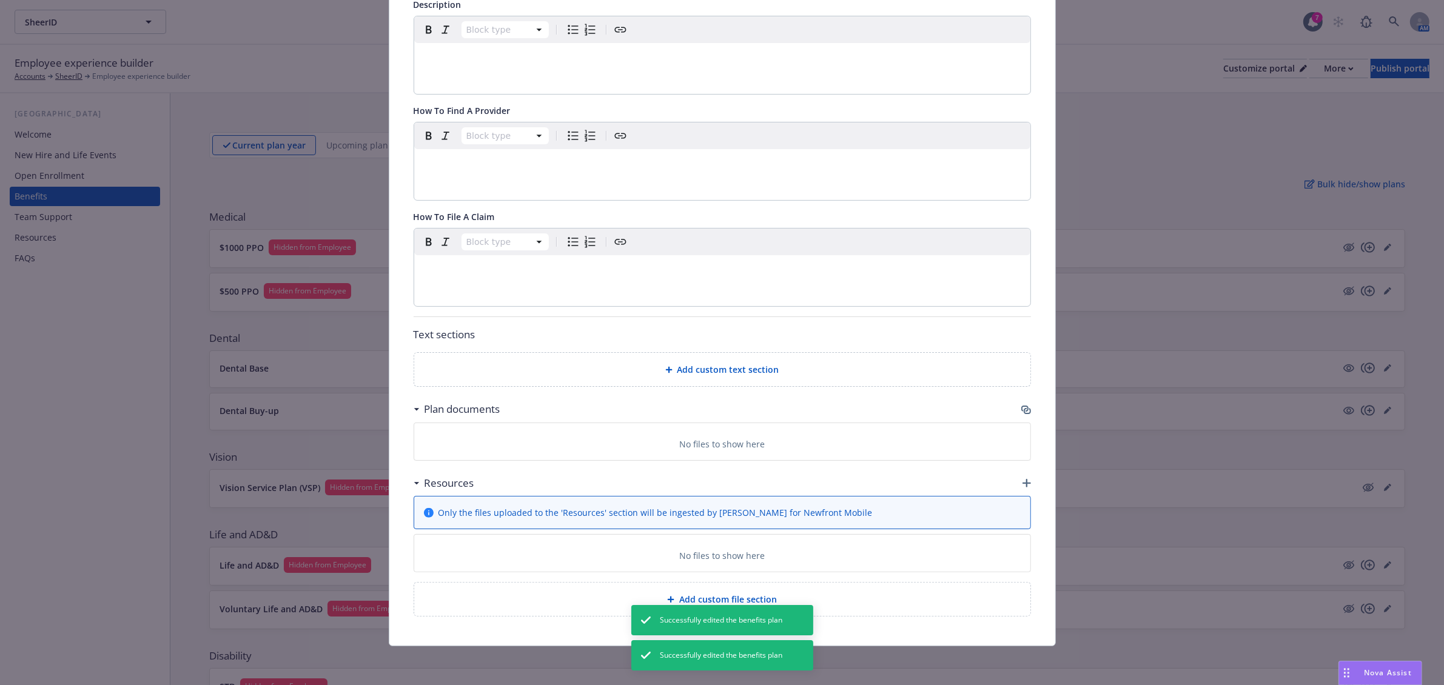
click at [1024, 411] on icon "button" at bounding box center [1027, 411] width 7 height 6
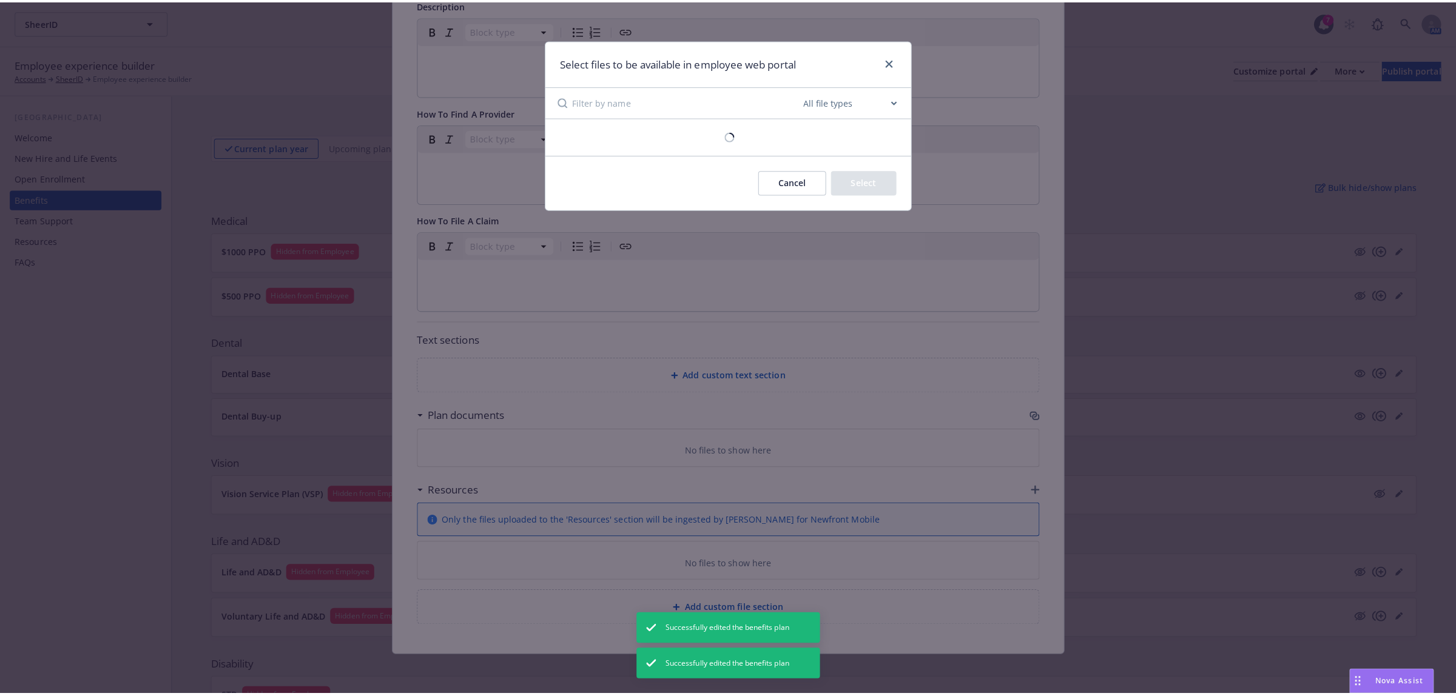
scroll to position [253, 0]
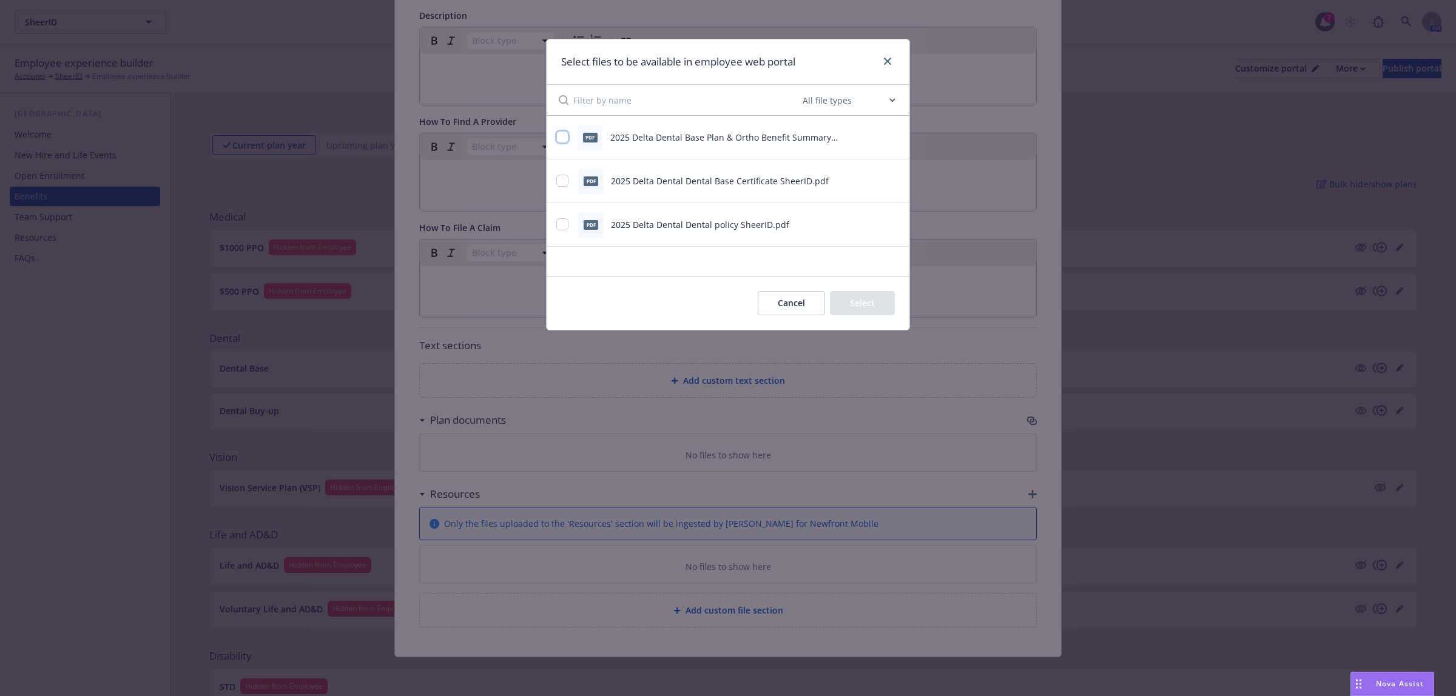
click at [562, 138] on input "checkbox" at bounding box center [562, 137] width 12 height 12
checkbox input "true"
click at [560, 187] on input "checkbox" at bounding box center [562, 181] width 12 height 12
checkbox input "true"
click at [840, 306] on button "Select 2 files" at bounding box center [849, 303] width 92 height 24
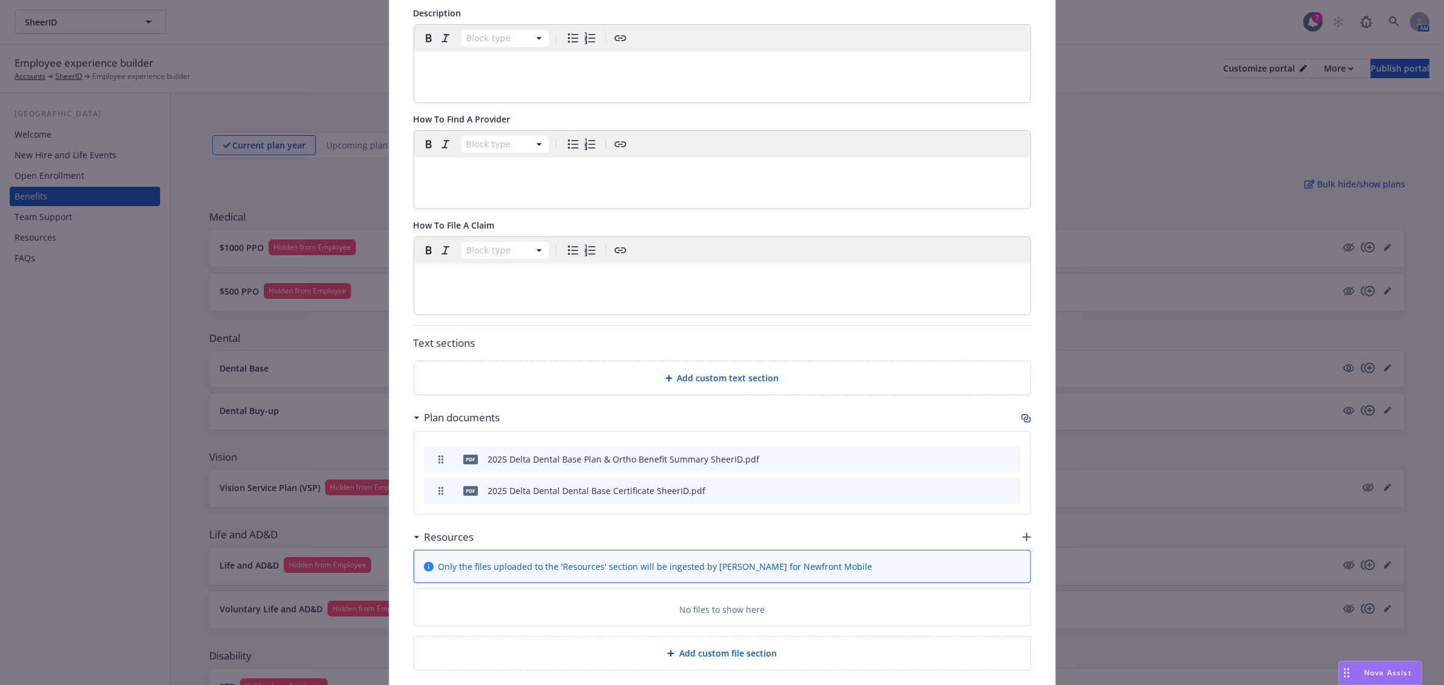
click at [1023, 542] on icon "button" at bounding box center [1027, 537] width 8 height 8
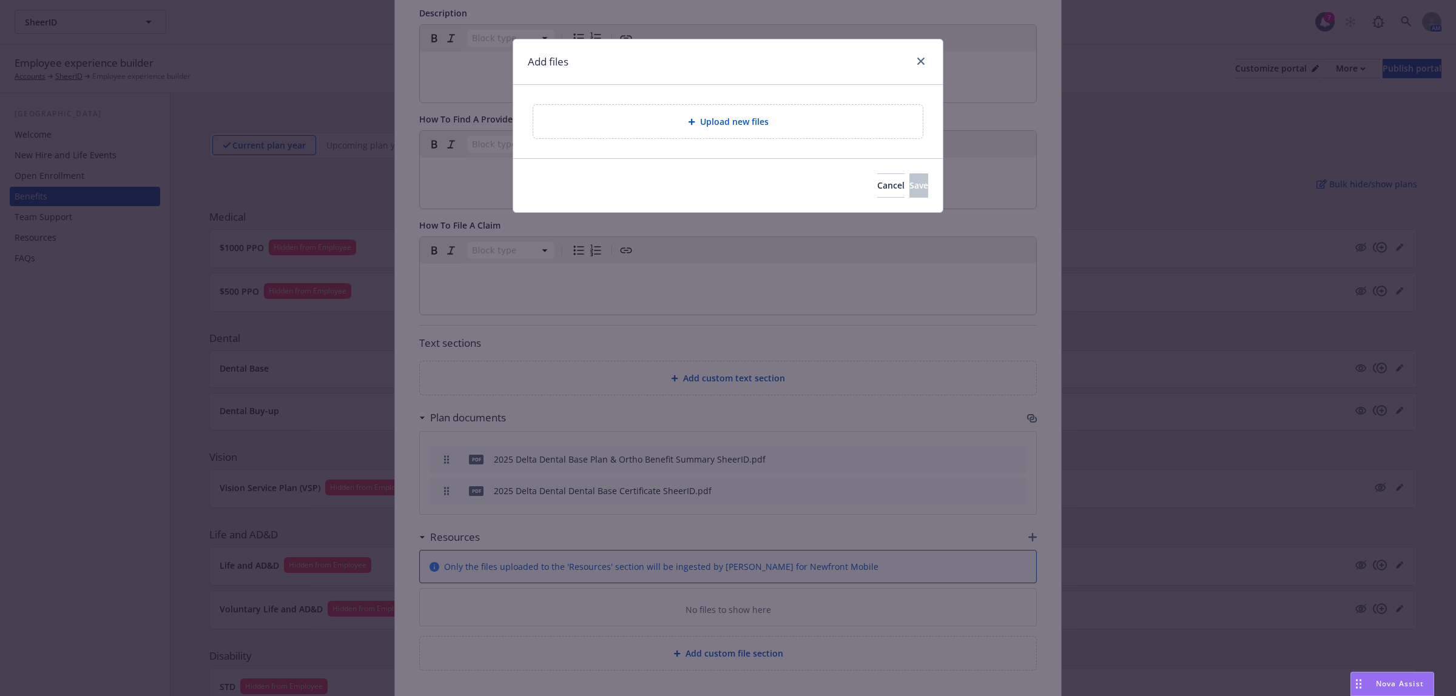
click at [712, 126] on span "Upload new files" at bounding box center [734, 121] width 69 height 13
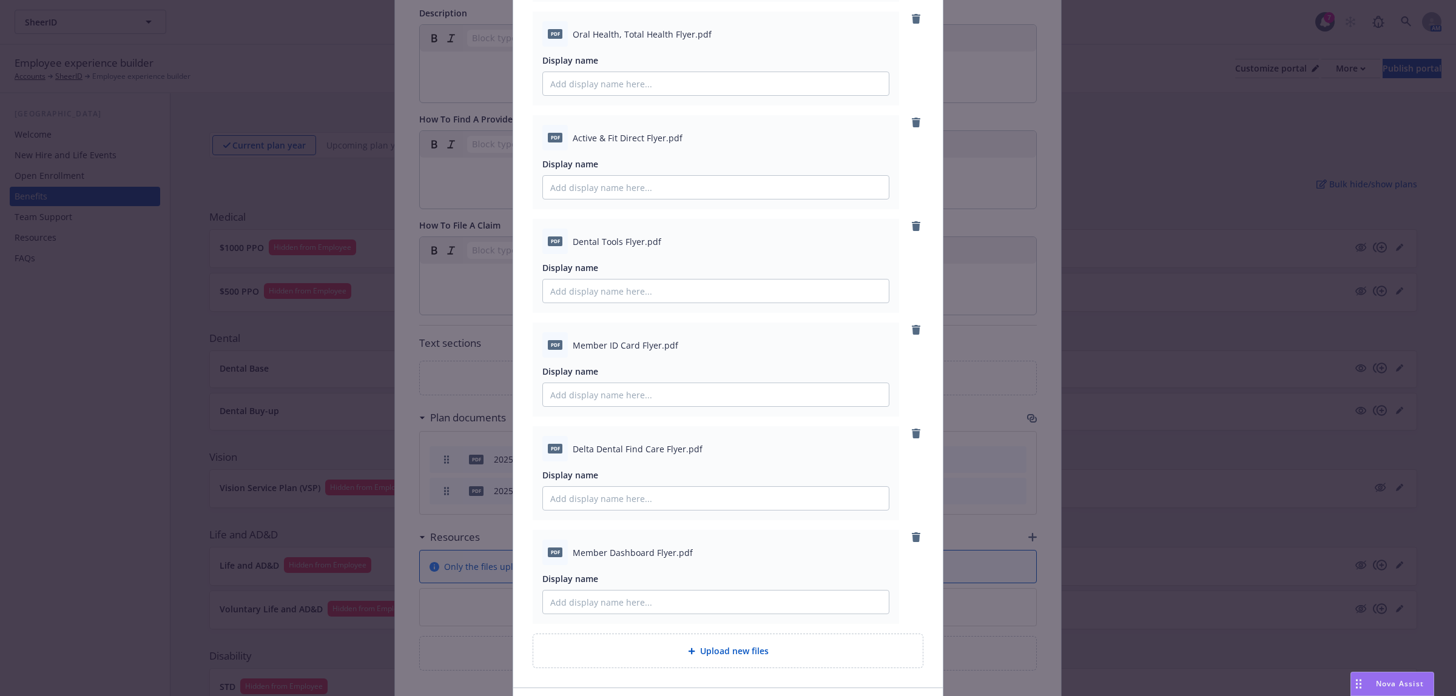
scroll to position [489, 0]
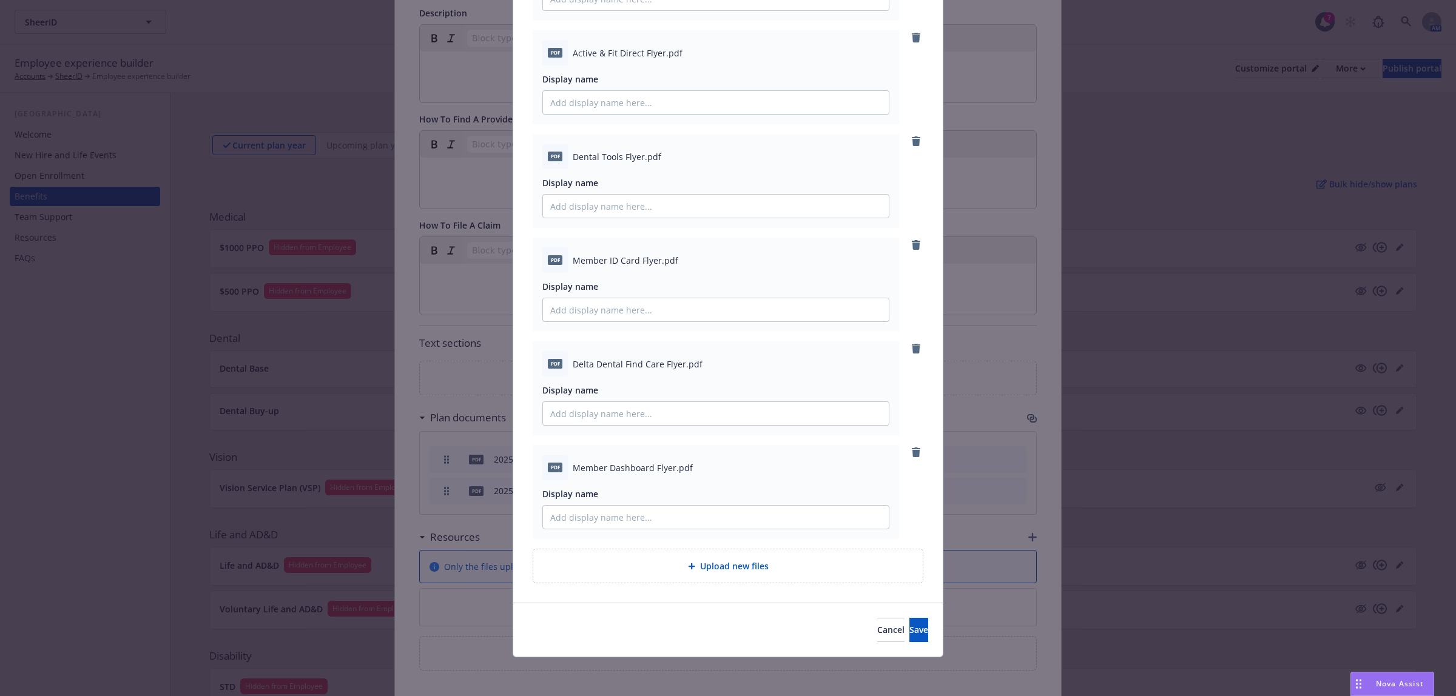
click at [678, 463] on span "Member Dashboard Flyer.pdf" at bounding box center [633, 468] width 120 height 13
click at [909, 628] on span "Save" at bounding box center [918, 630] width 19 height 12
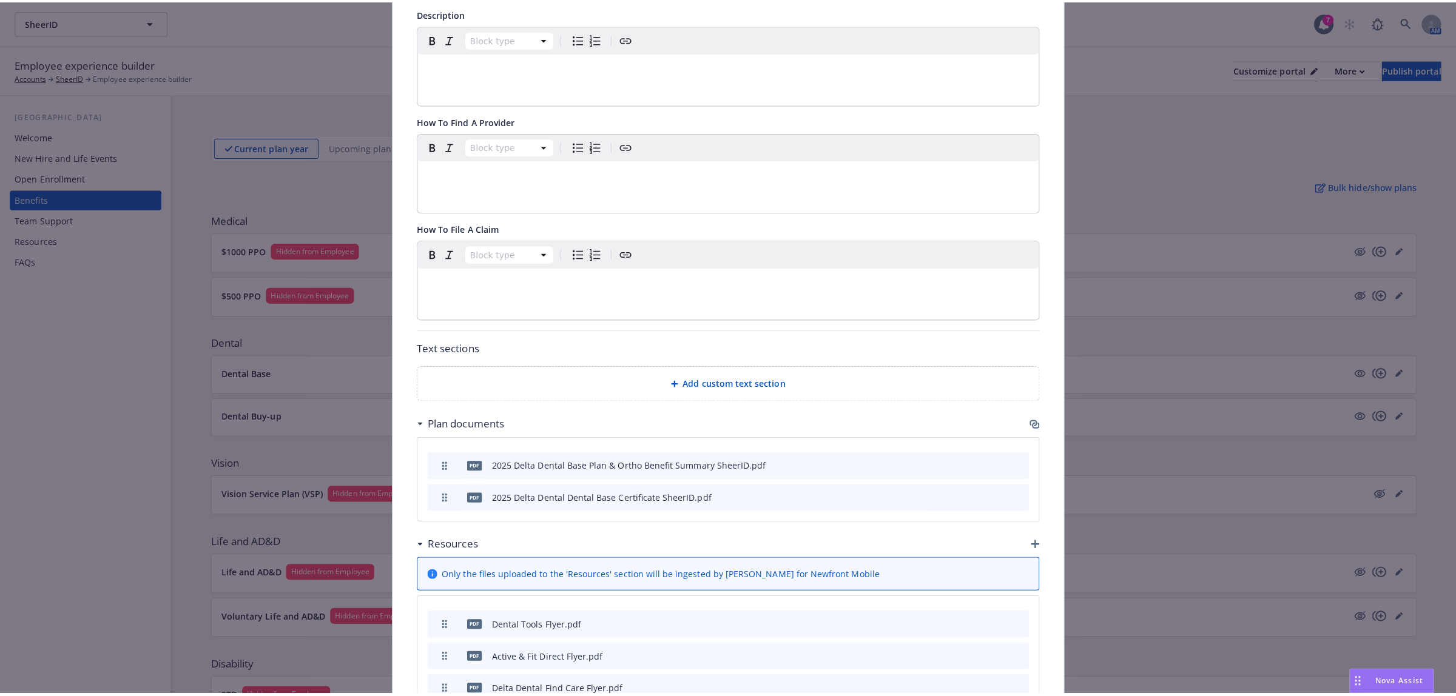
scroll to position [0, 0]
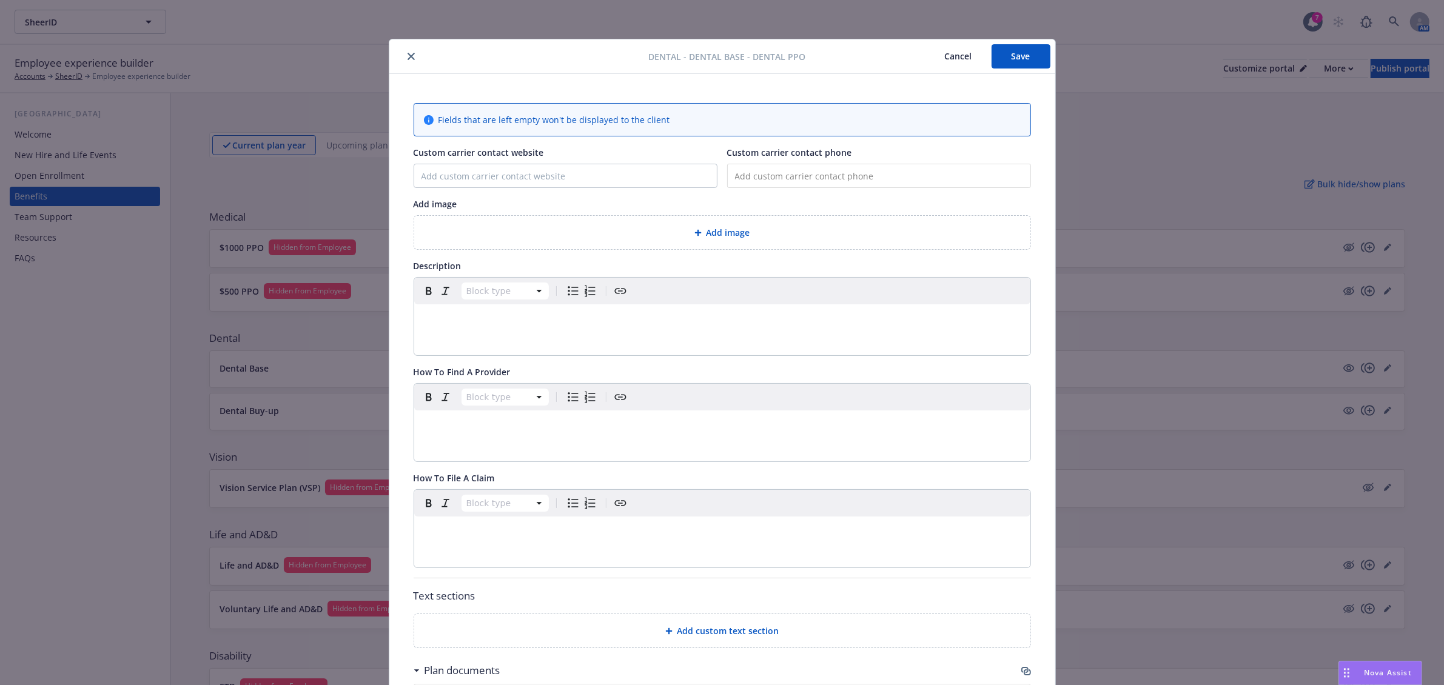
click at [1020, 55] on button "Save" at bounding box center [1021, 56] width 59 height 24
click at [404, 58] on button "close" at bounding box center [411, 56] width 15 height 15
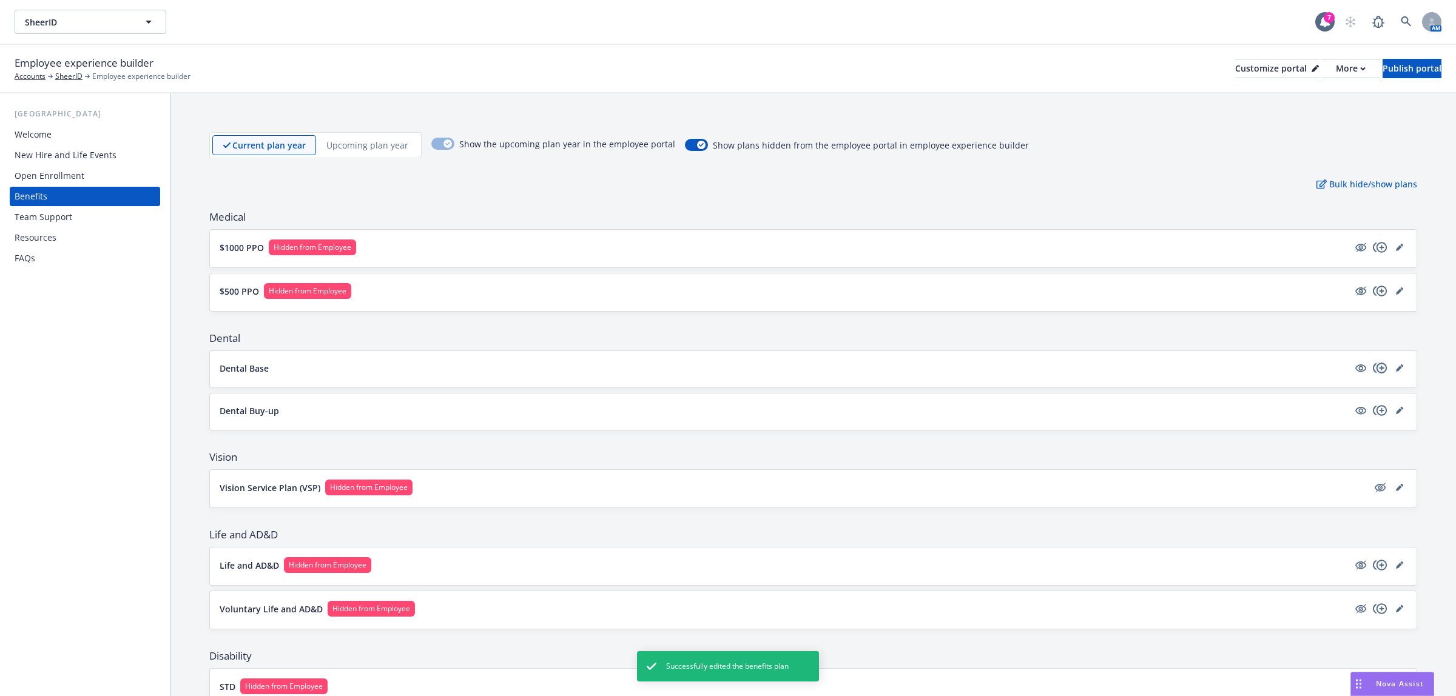
click at [1373, 370] on icon "copyPlus" at bounding box center [1380, 368] width 15 height 15
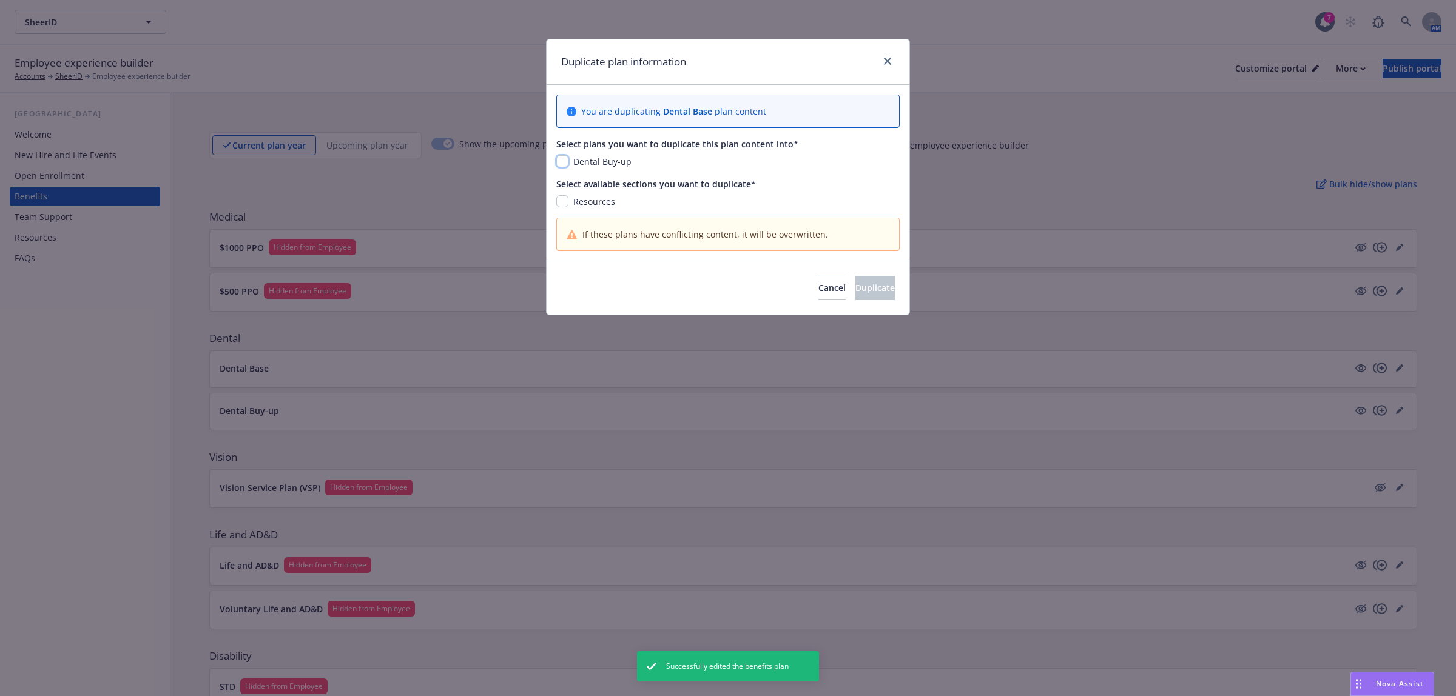
click at [564, 161] on input "checkbox" at bounding box center [562, 161] width 12 height 12
checkbox input "true"
click at [559, 201] on input "checkbox" at bounding box center [562, 201] width 12 height 12
checkbox input "true"
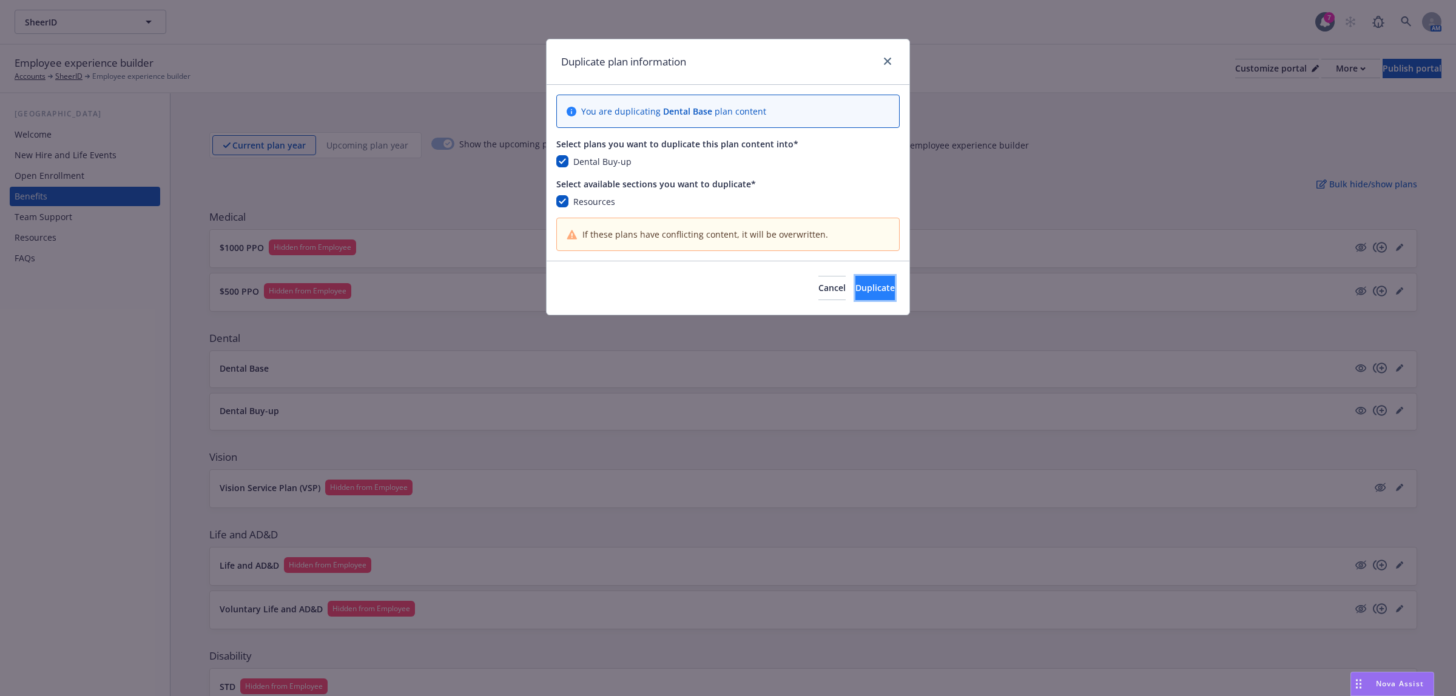
click at [872, 294] on span "Duplicate" at bounding box center [874, 288] width 39 height 12
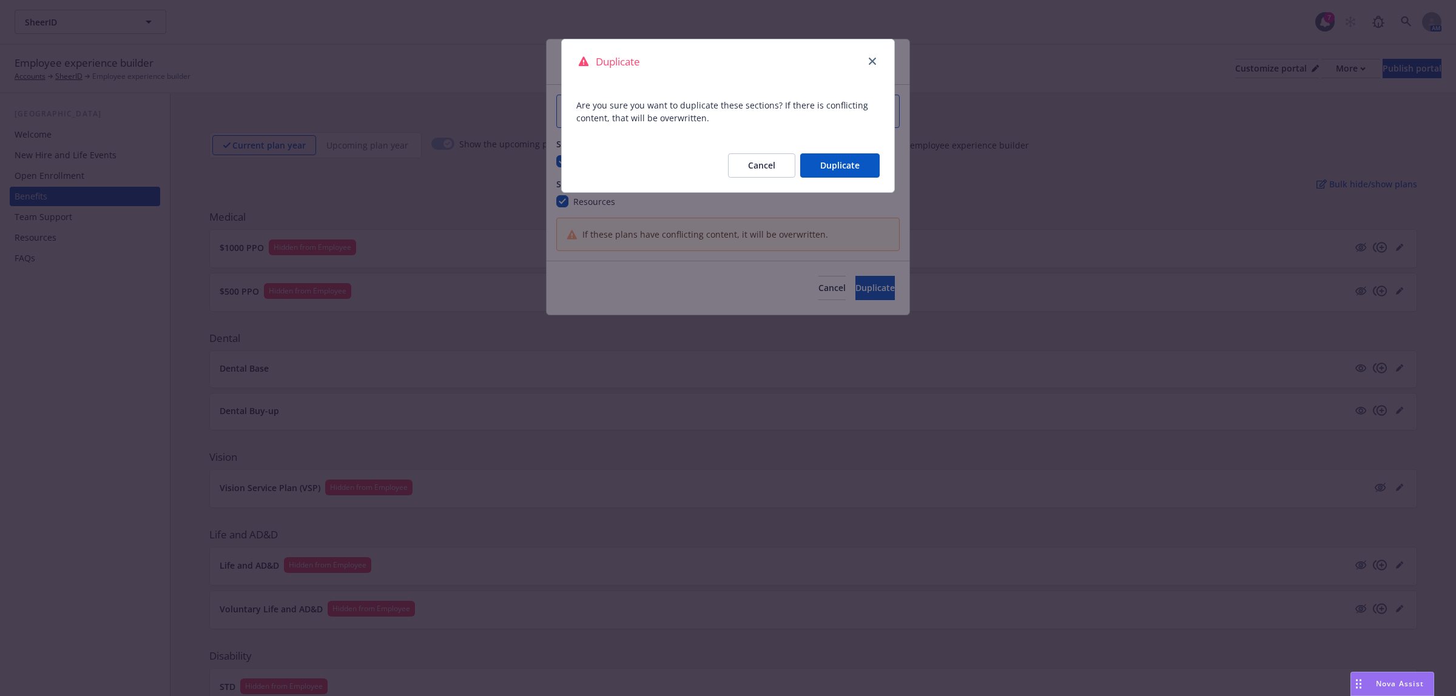
click at [838, 161] on button "Duplicate" at bounding box center [839, 165] width 79 height 24
